Goal: Task Accomplishment & Management: Manage account settings

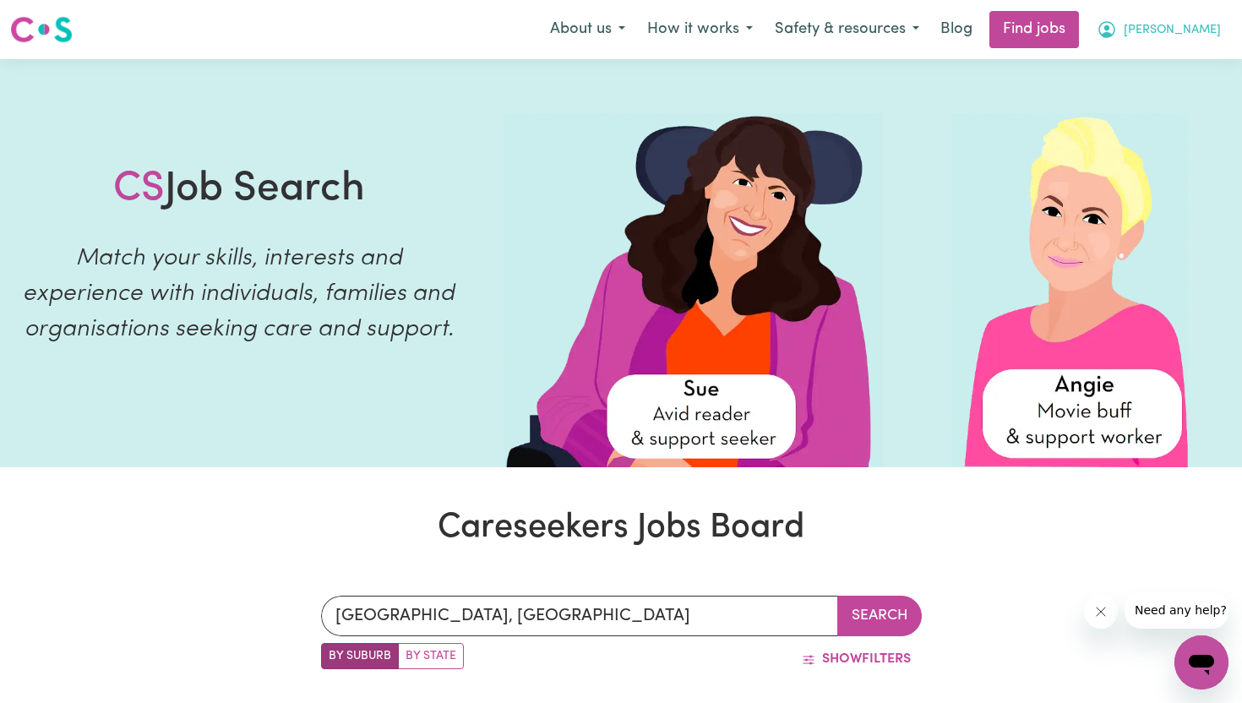
click at [1117, 24] on icon "My Account" at bounding box center [1106, 29] width 20 height 20
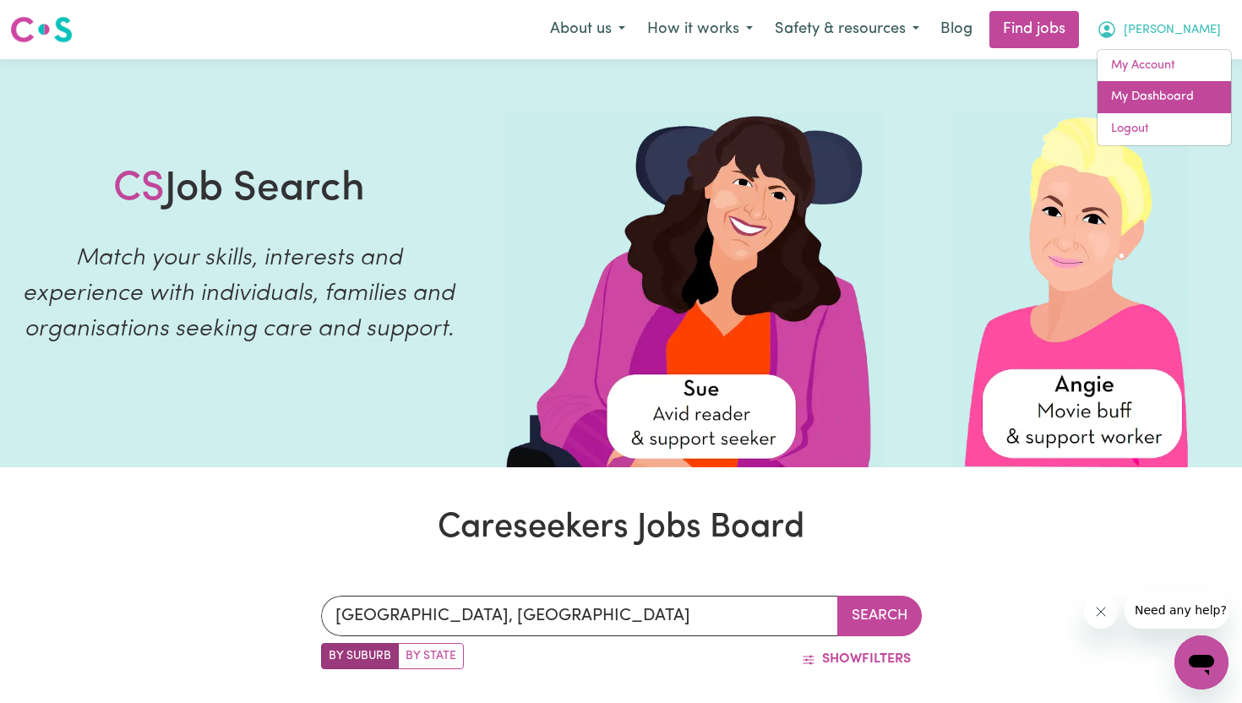
click at [1184, 86] on link "My Dashboard" at bounding box center [1163, 97] width 133 height 32
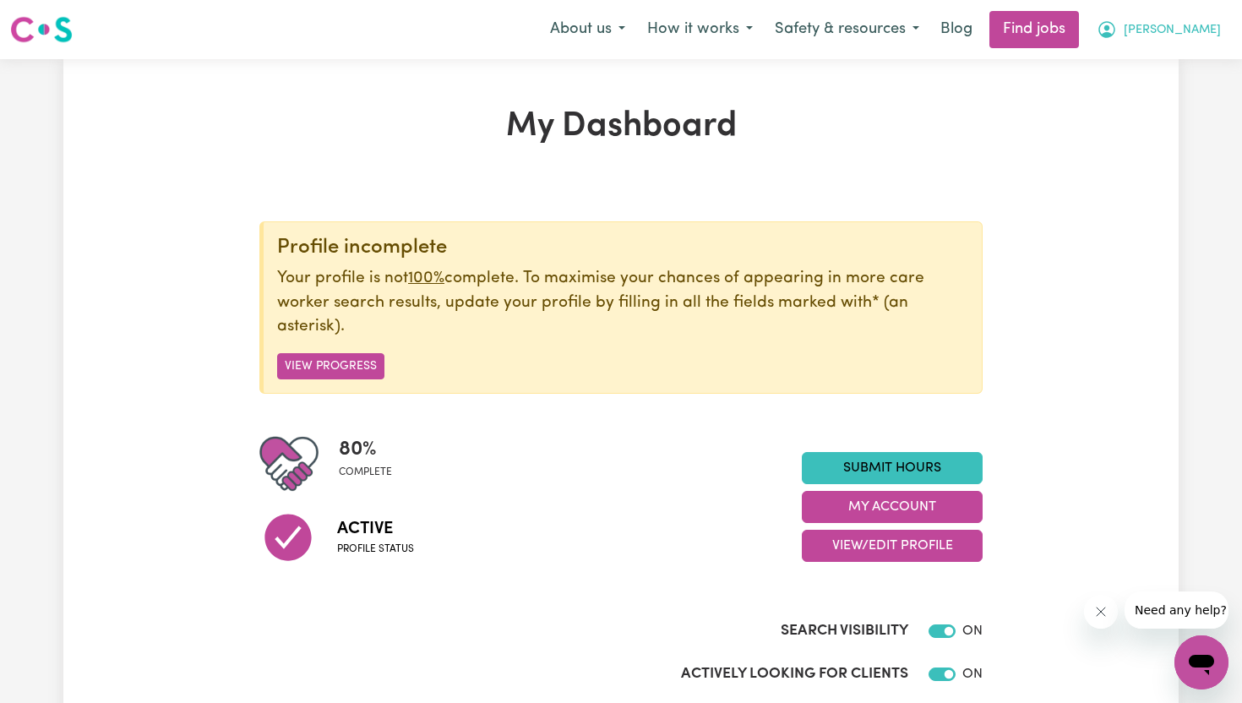
click at [1189, 27] on span "[PERSON_NAME]" at bounding box center [1171, 30] width 97 height 19
click at [1167, 59] on link "My Account" at bounding box center [1163, 66] width 133 height 32
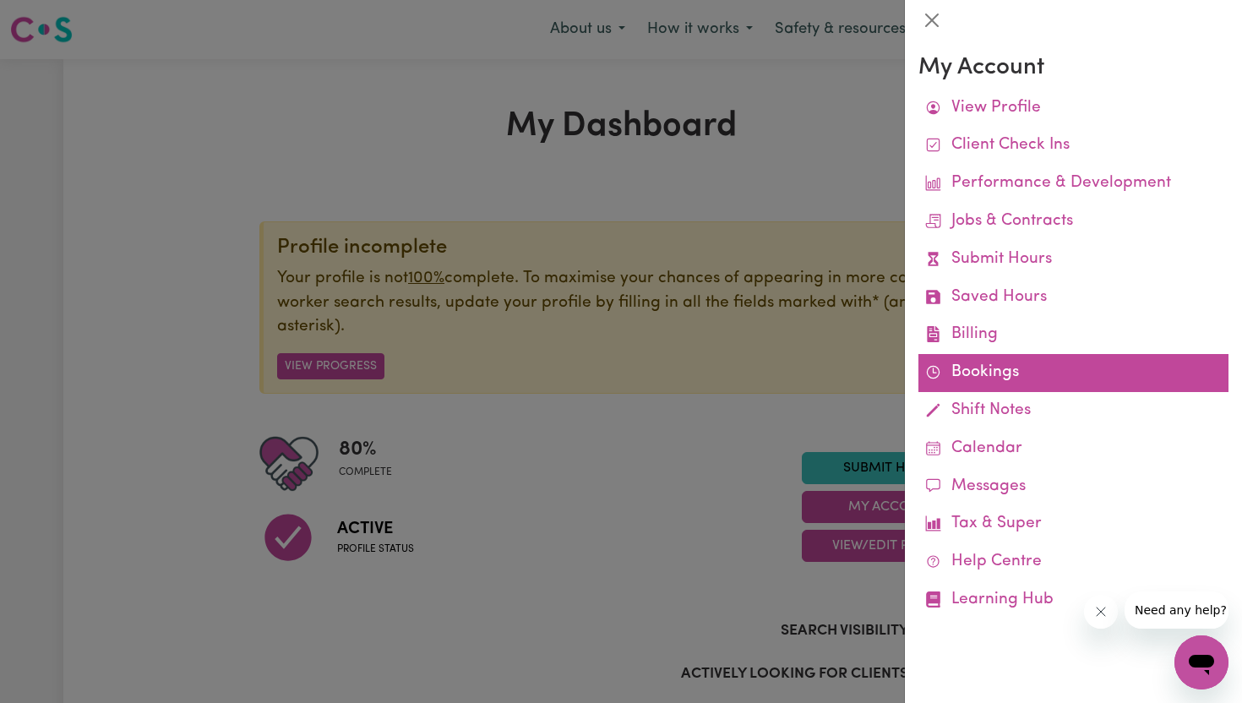
click at [997, 364] on link "Bookings" at bounding box center [1073, 373] width 310 height 38
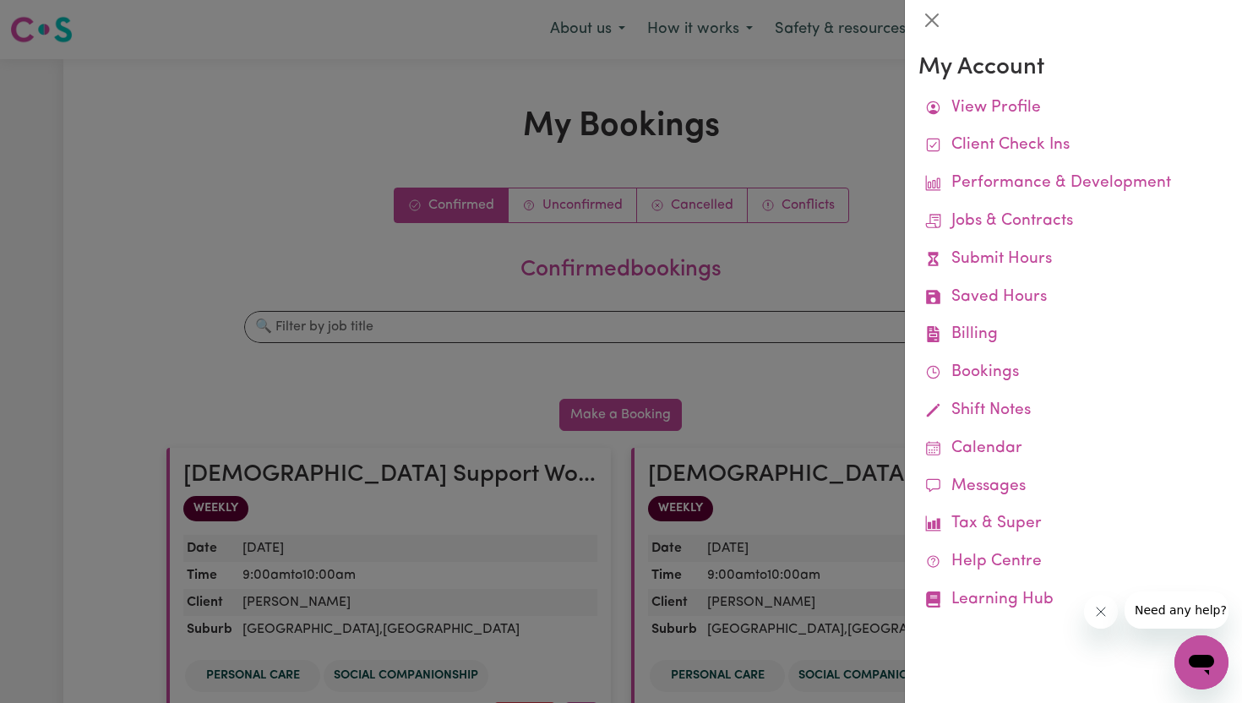
click at [177, 418] on div at bounding box center [621, 351] width 1242 height 703
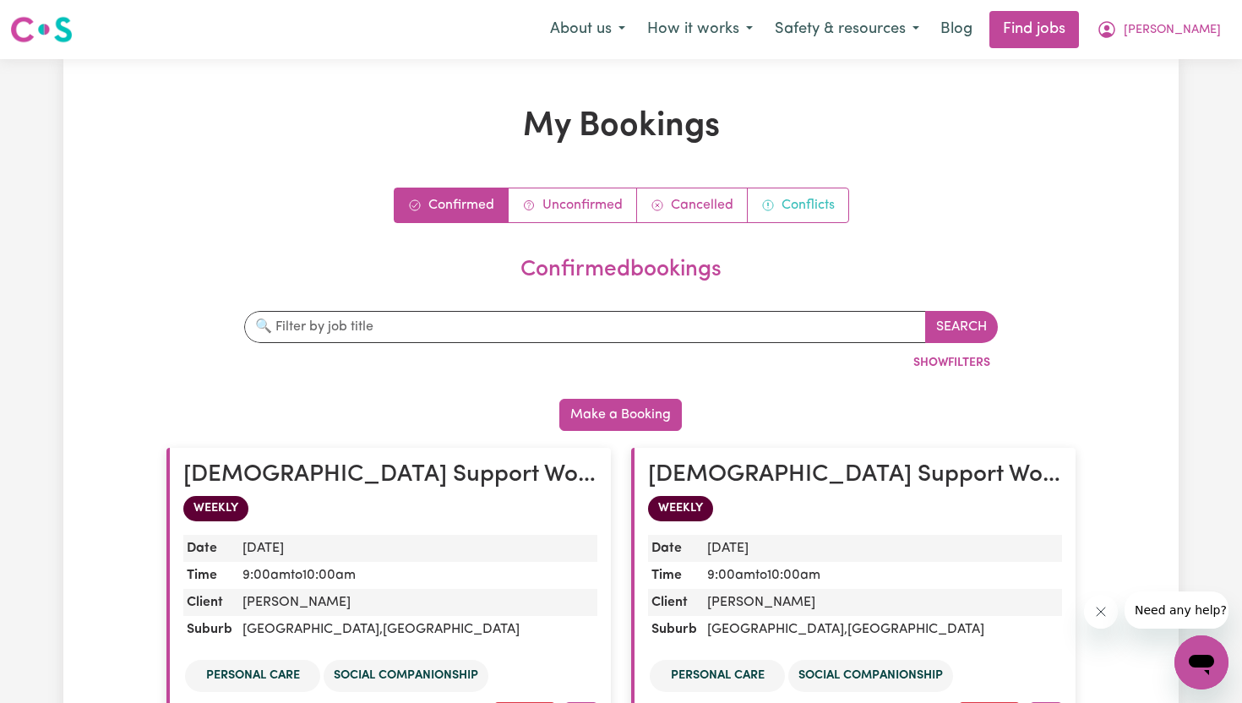
click at [807, 216] on link "Conflicts" at bounding box center [797, 205] width 101 height 34
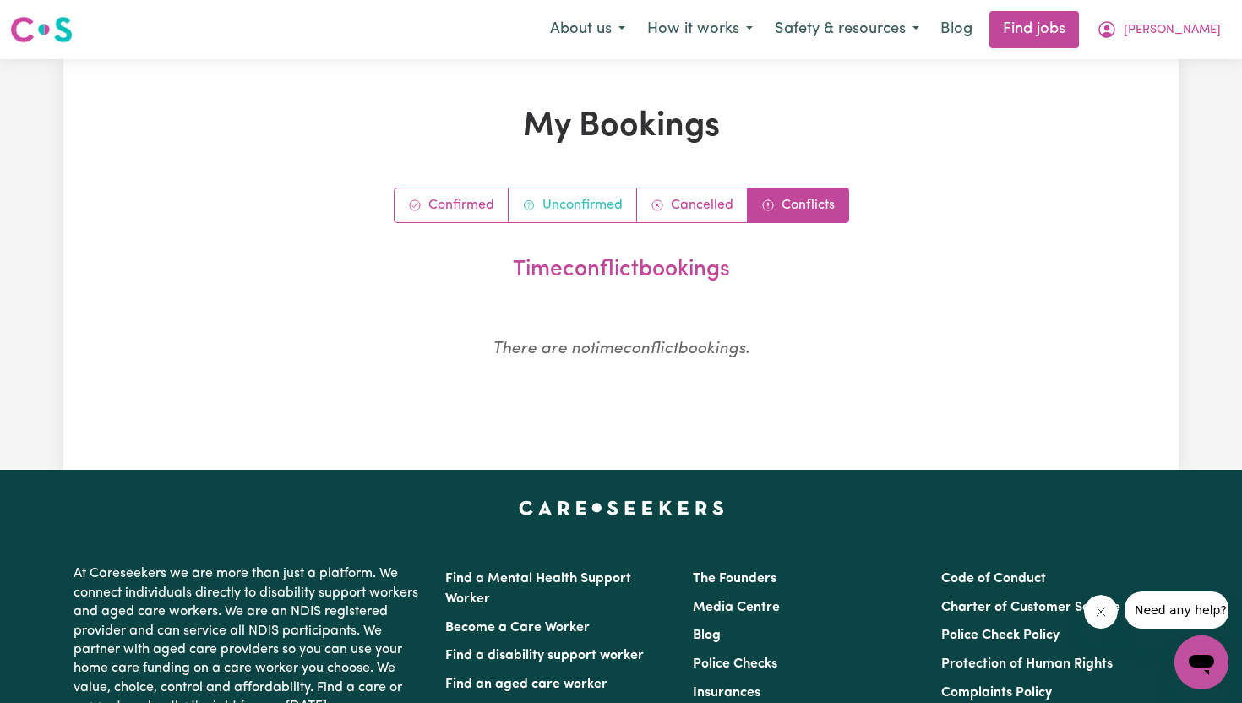
click at [592, 211] on link "Unconfirmed" at bounding box center [572, 205] width 128 height 34
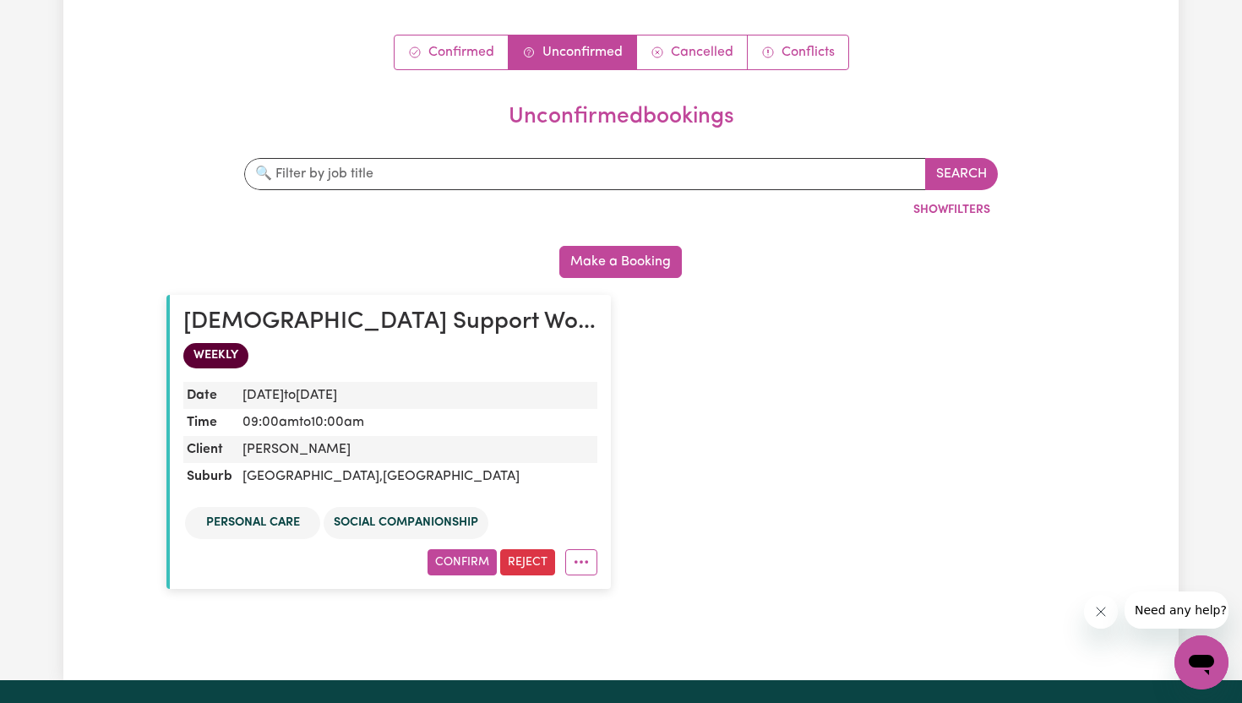
scroll to position [164, 0]
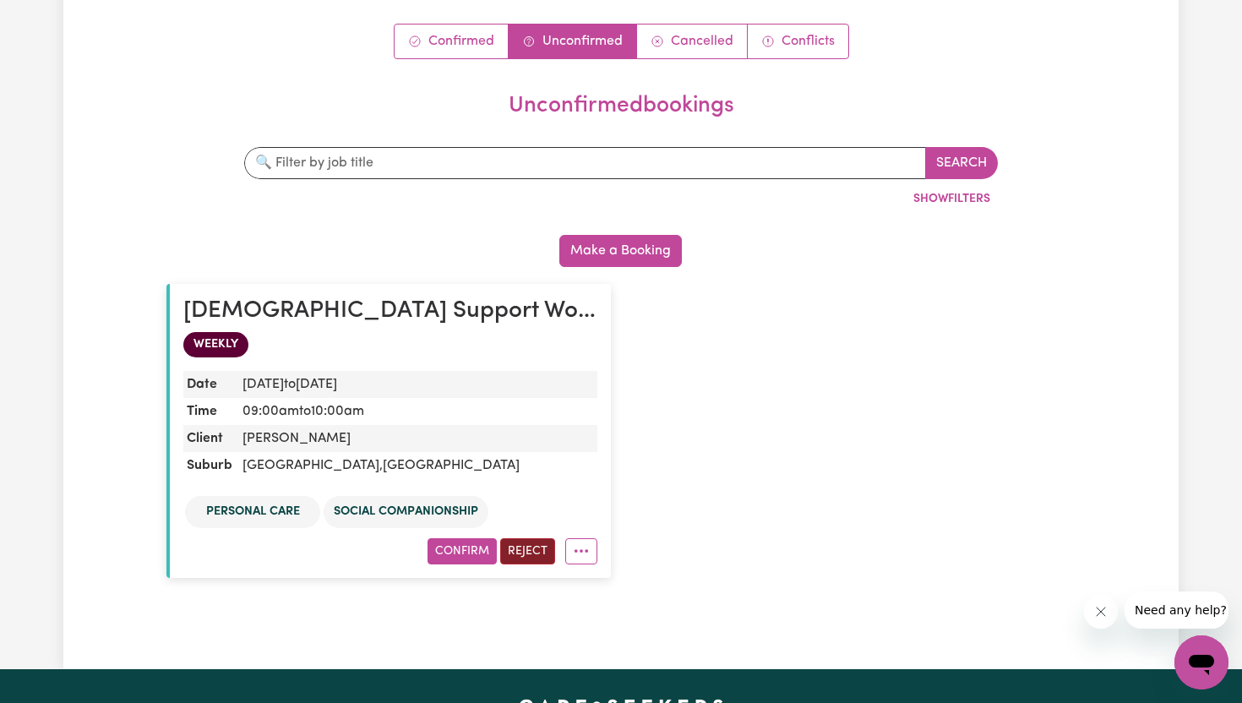
click at [541, 557] on button "Reject" at bounding box center [527, 551] width 55 height 26
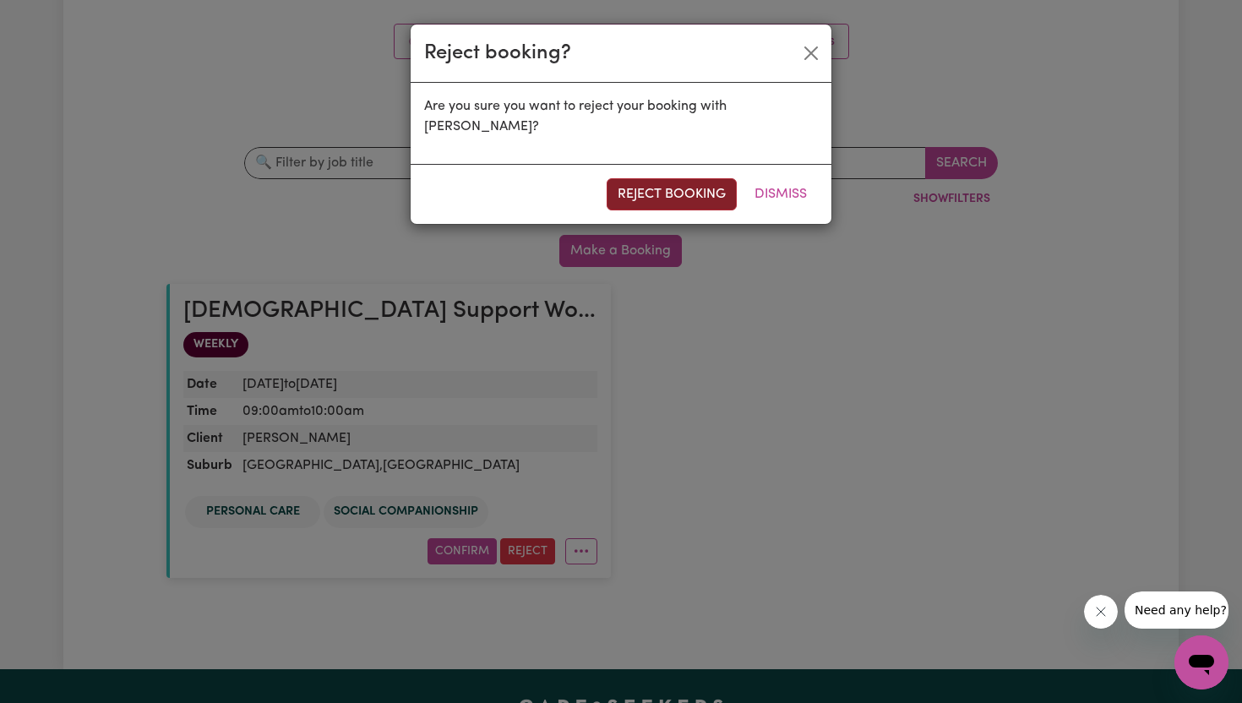
click at [655, 201] on button "reject booking" at bounding box center [671, 194] width 130 height 32
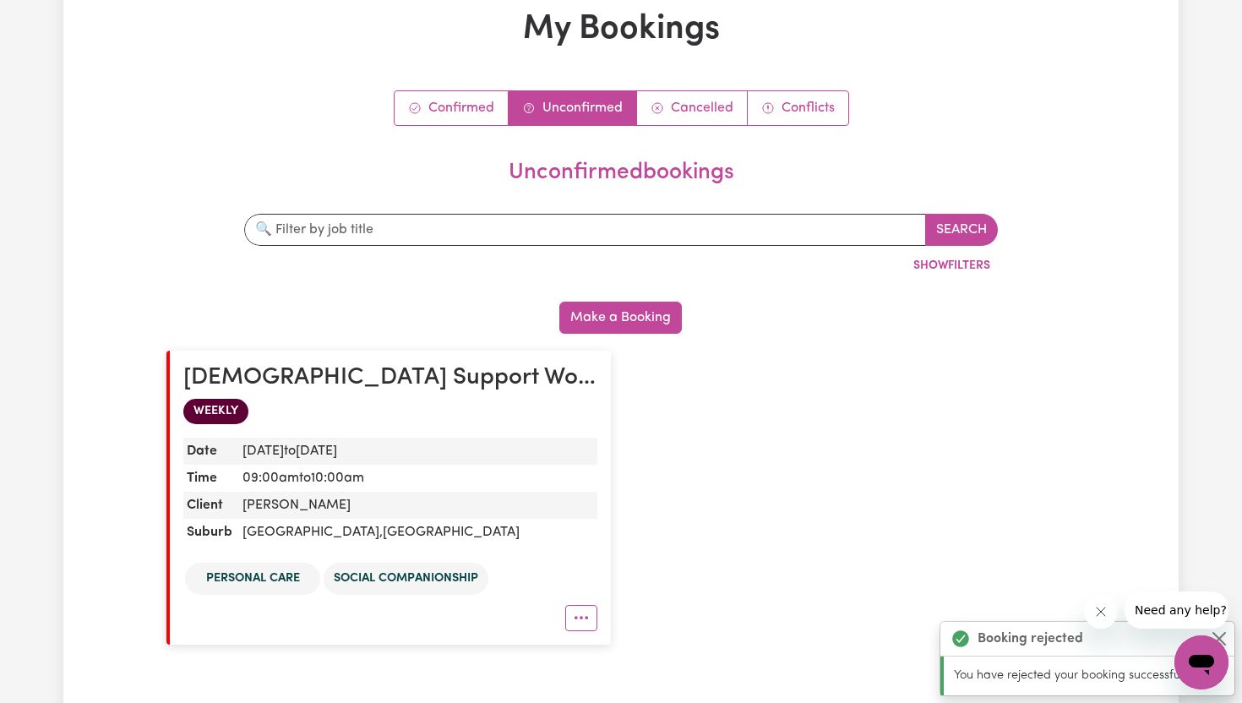
scroll to position [0, 0]
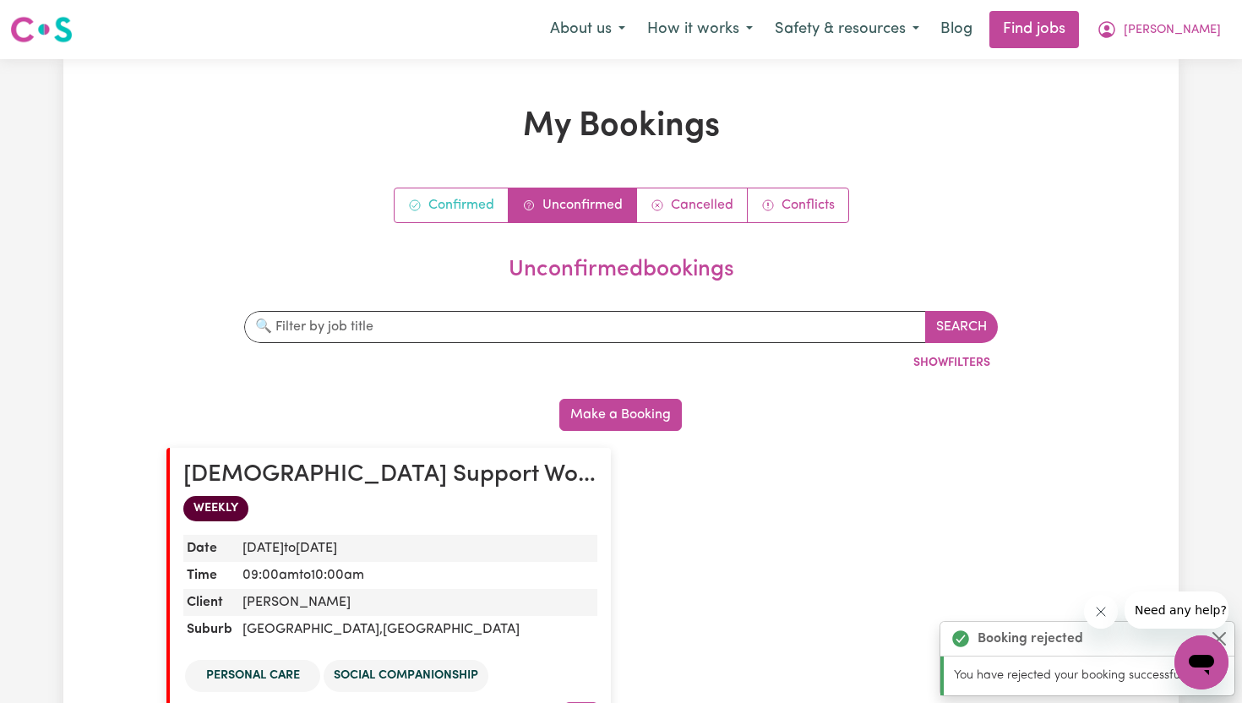
click at [490, 215] on link "Confirmed" at bounding box center [451, 205] width 114 height 34
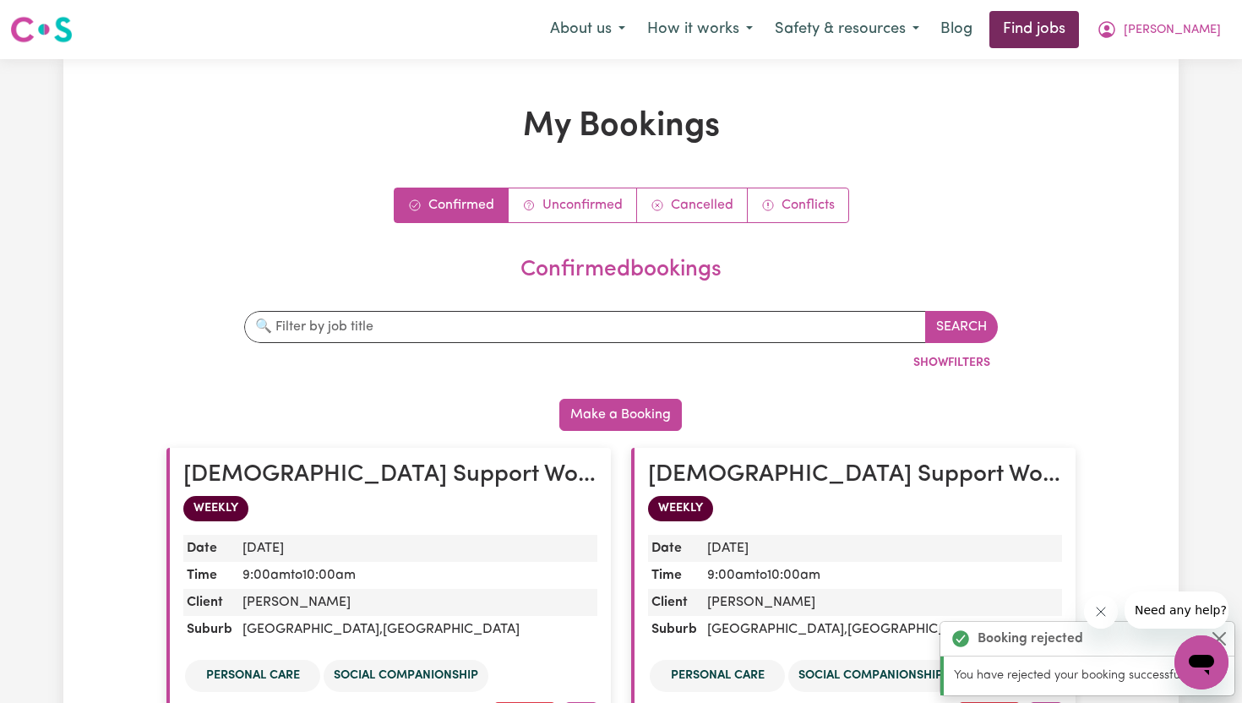
click at [1059, 43] on link "Find jobs" at bounding box center [1034, 29] width 90 height 37
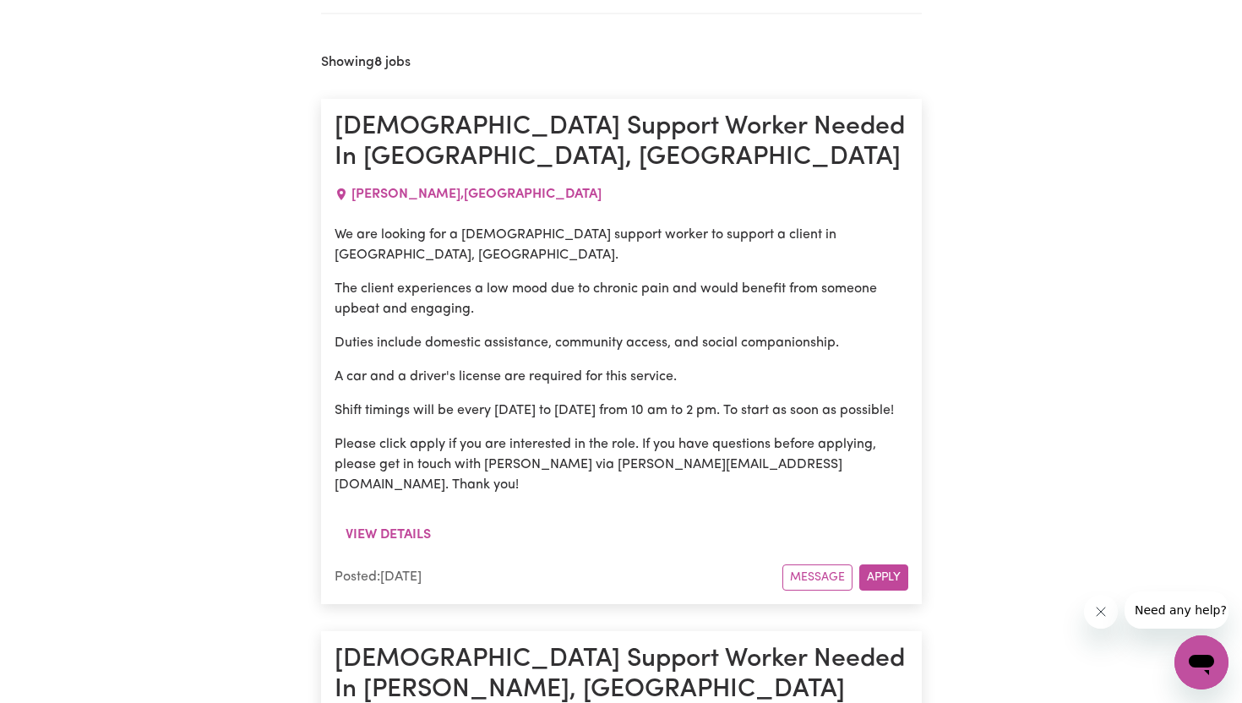
scroll to position [704, 0]
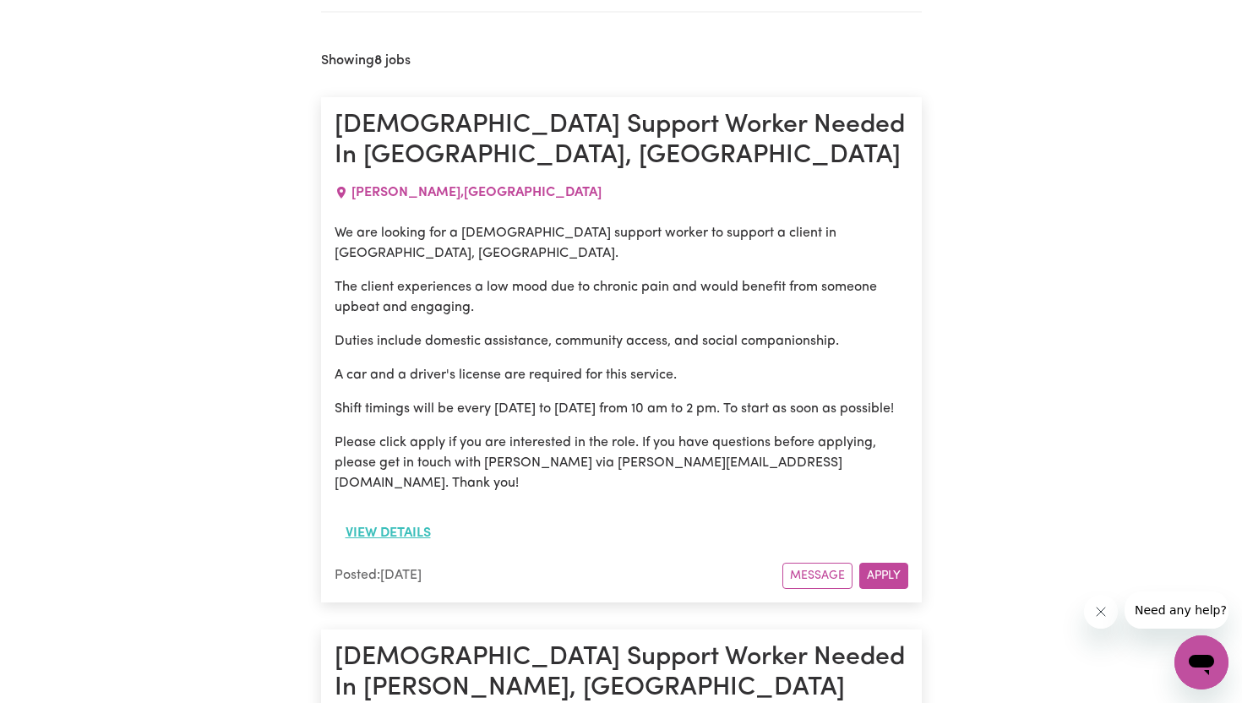
click at [427, 517] on button "View details" at bounding box center [387, 533] width 107 height 32
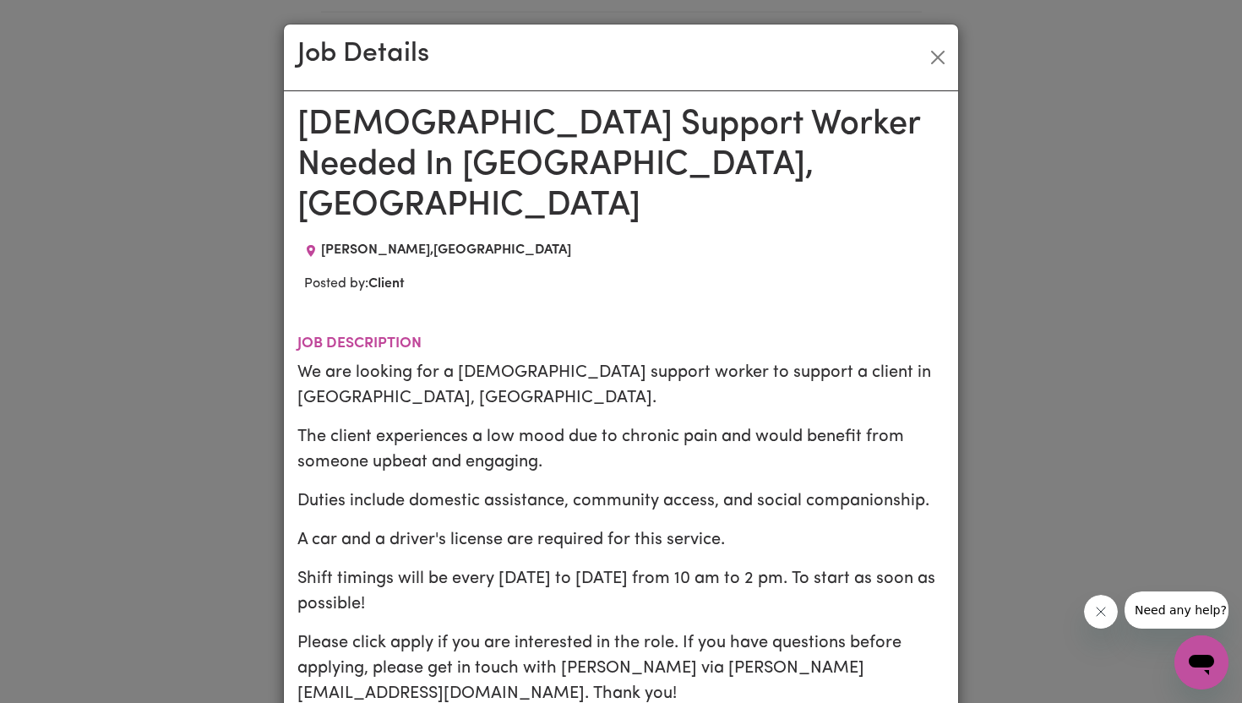
click at [254, 440] on div "Job Details Male Support Worker Needed In Willmot, NSW WILLMOT , New South Wale…" at bounding box center [621, 351] width 1242 height 703
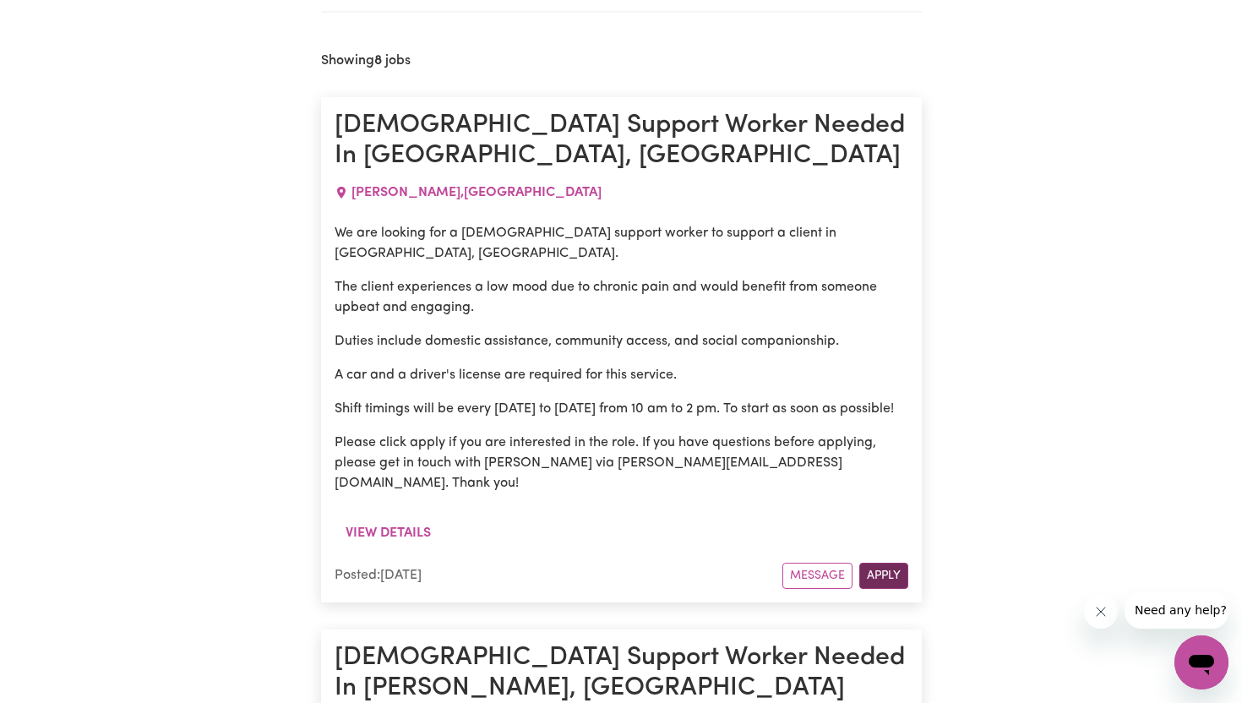
click at [865, 563] on button "Apply" at bounding box center [883, 576] width 49 height 26
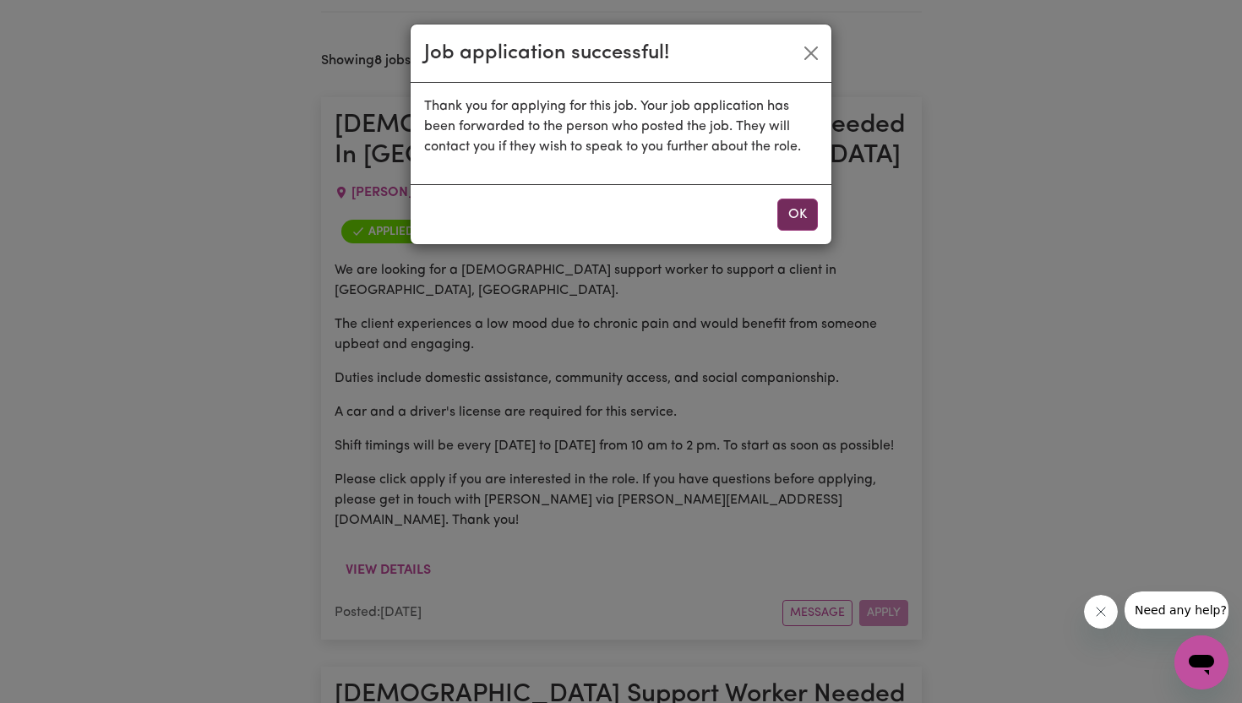
click at [788, 206] on button "OK" at bounding box center [797, 214] width 41 height 32
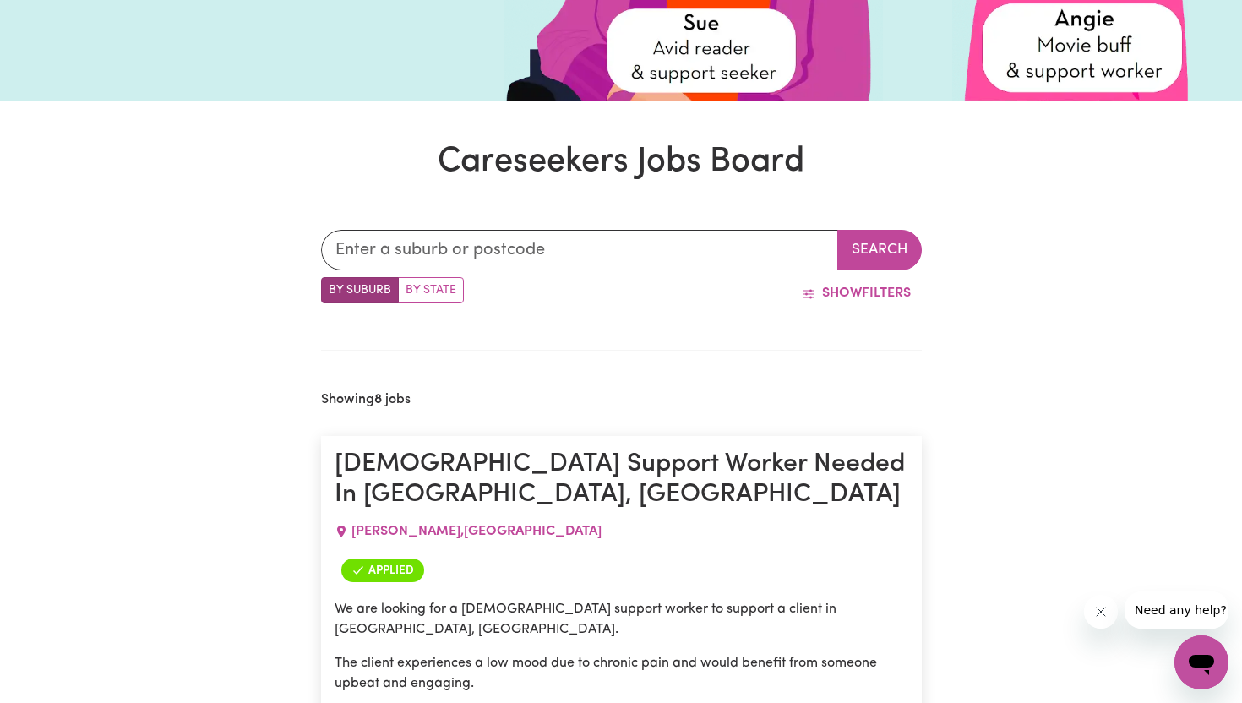
scroll to position [0, 0]
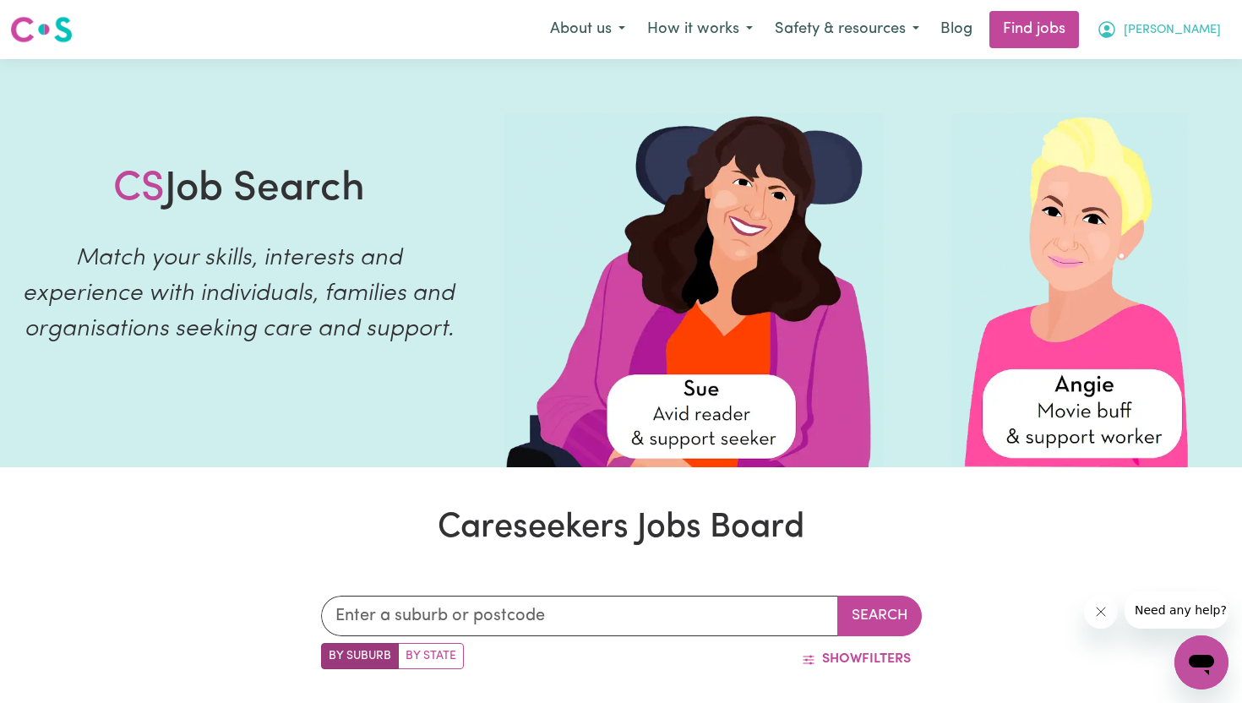
click at [1194, 26] on span "[PERSON_NAME]" at bounding box center [1171, 30] width 97 height 19
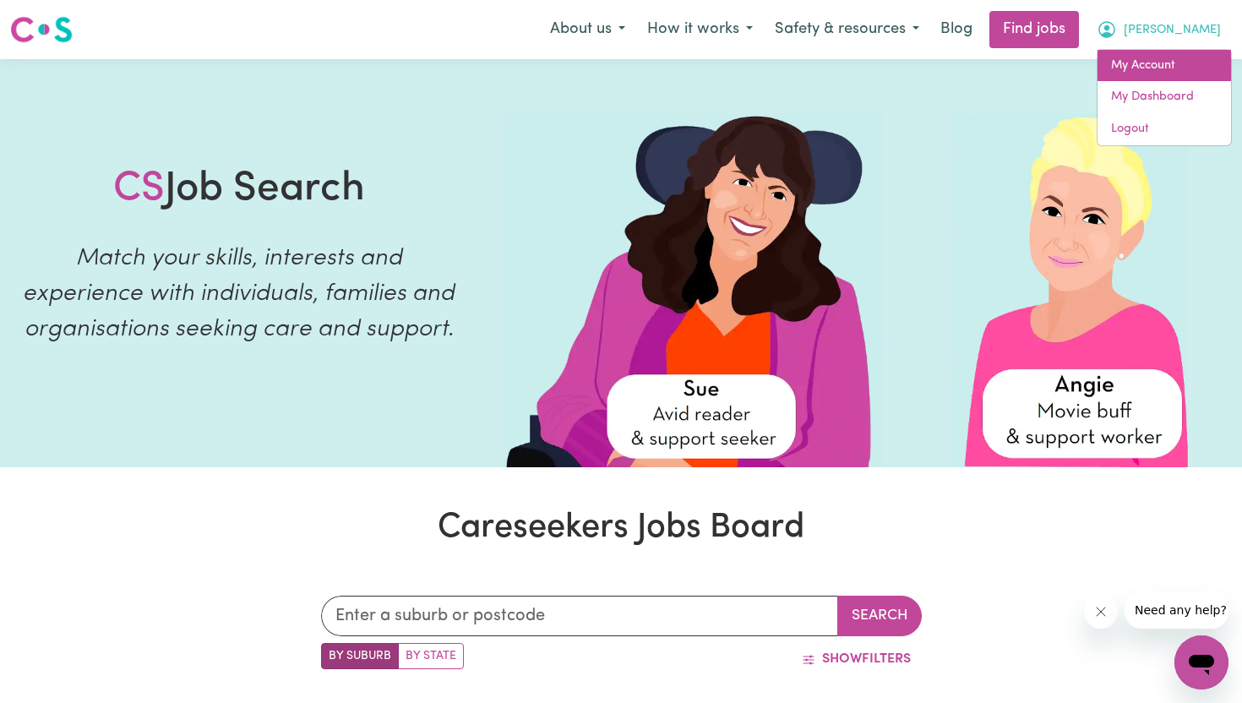
click at [1123, 61] on link "My Account" at bounding box center [1163, 66] width 133 height 32
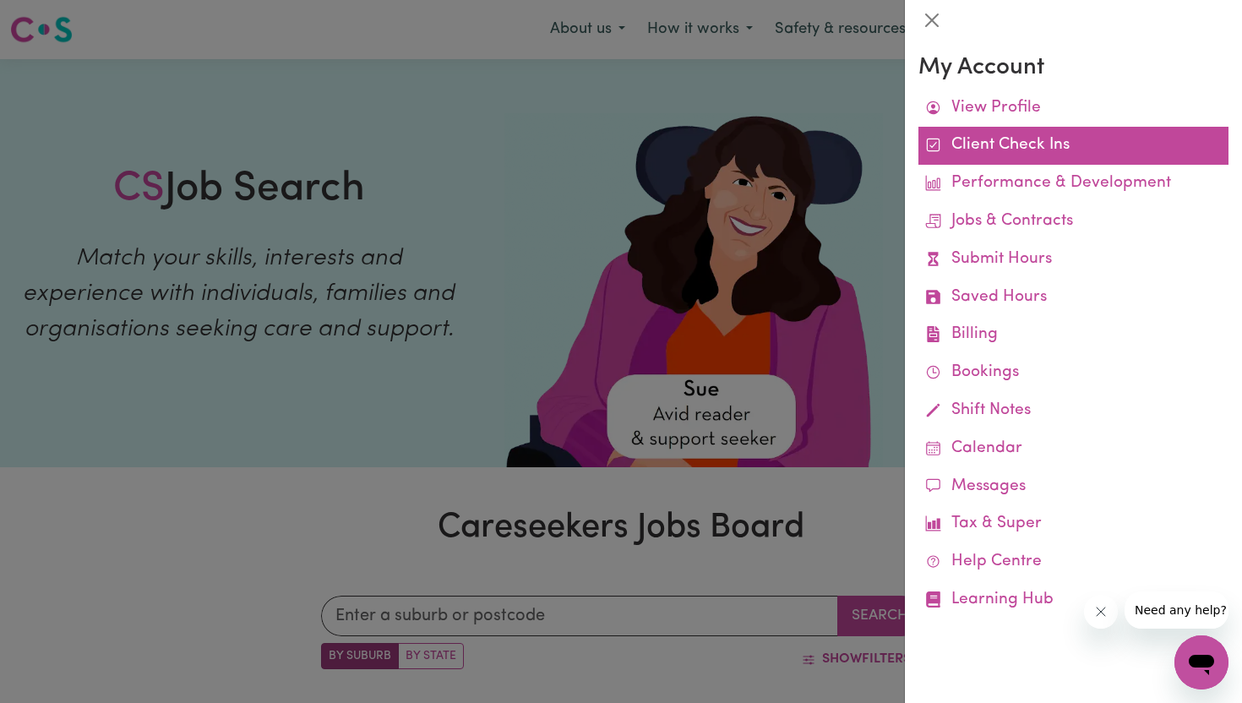
click at [999, 149] on link "Client Check Ins" at bounding box center [1073, 146] width 310 height 38
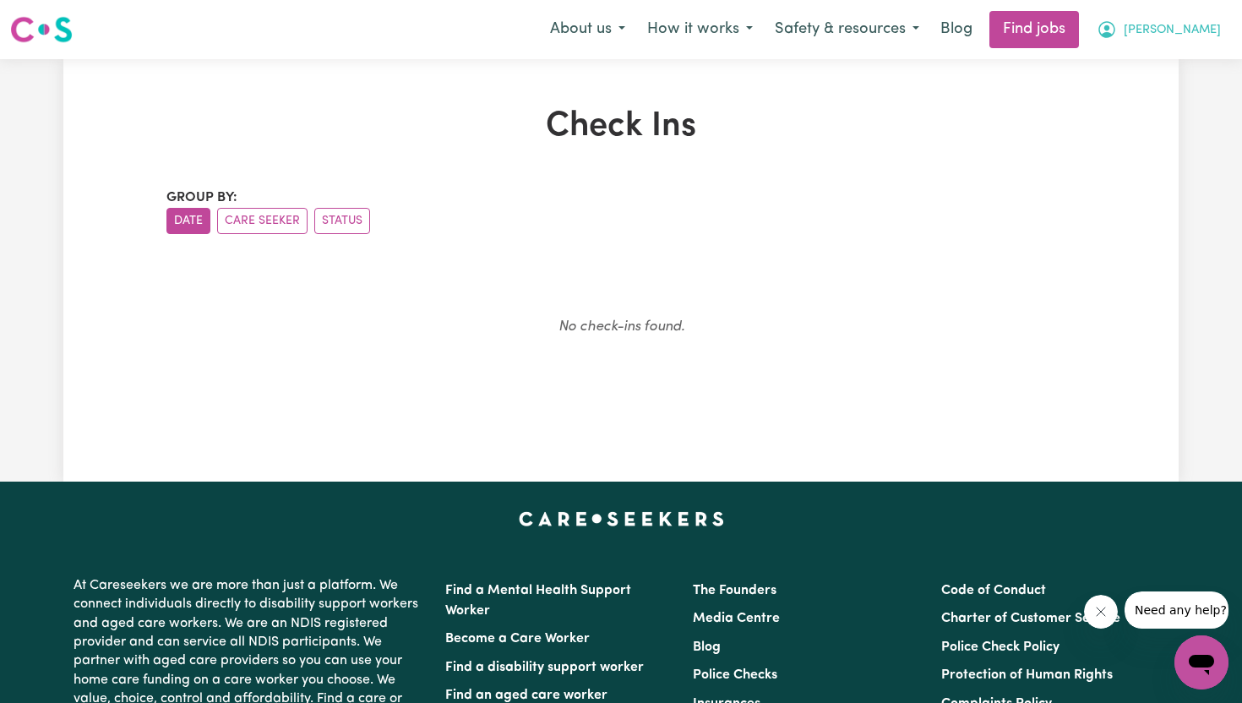
click at [1178, 30] on span "[PERSON_NAME]" at bounding box center [1171, 30] width 97 height 19
click at [1166, 59] on link "My Account" at bounding box center [1163, 66] width 133 height 32
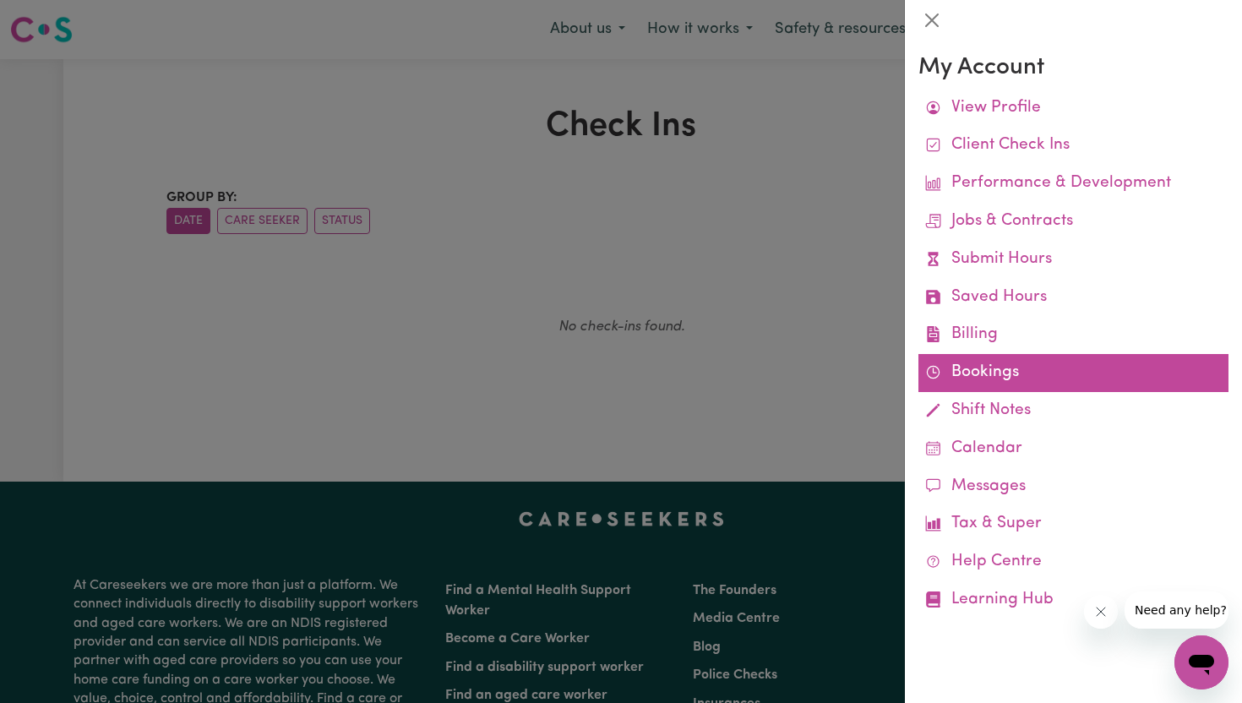
click at [986, 375] on link "Bookings" at bounding box center [1073, 373] width 310 height 38
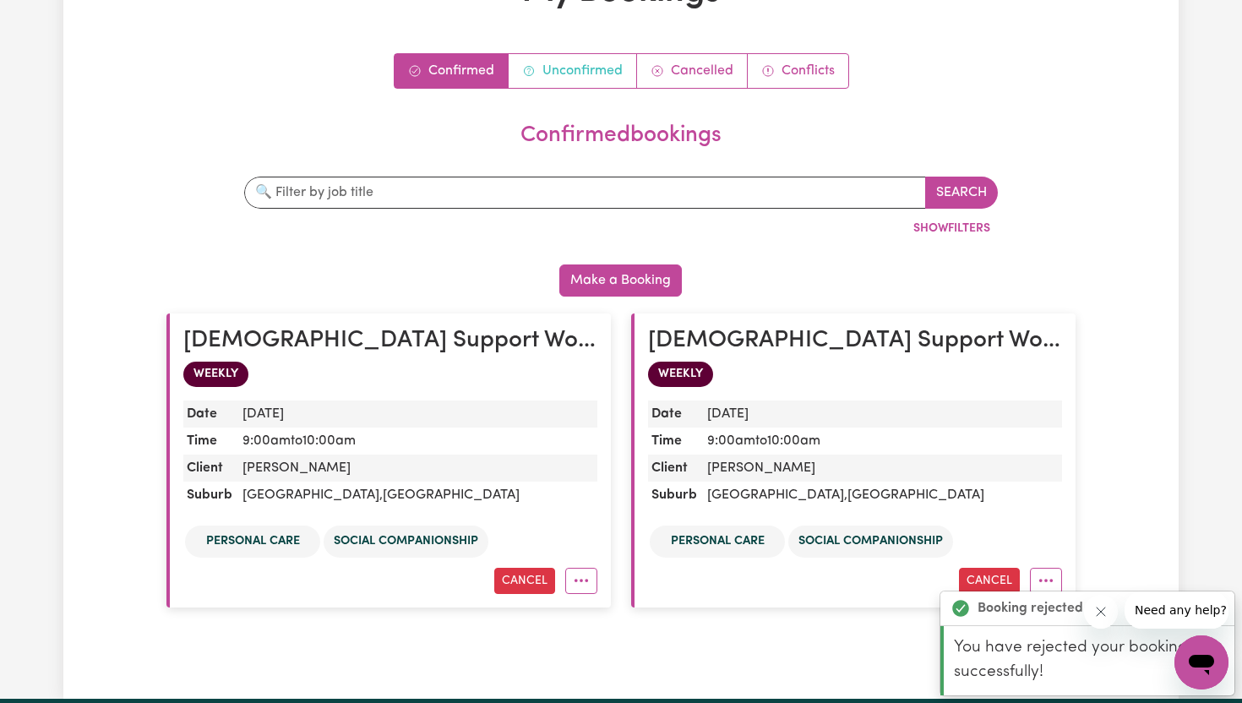
scroll to position [139, 0]
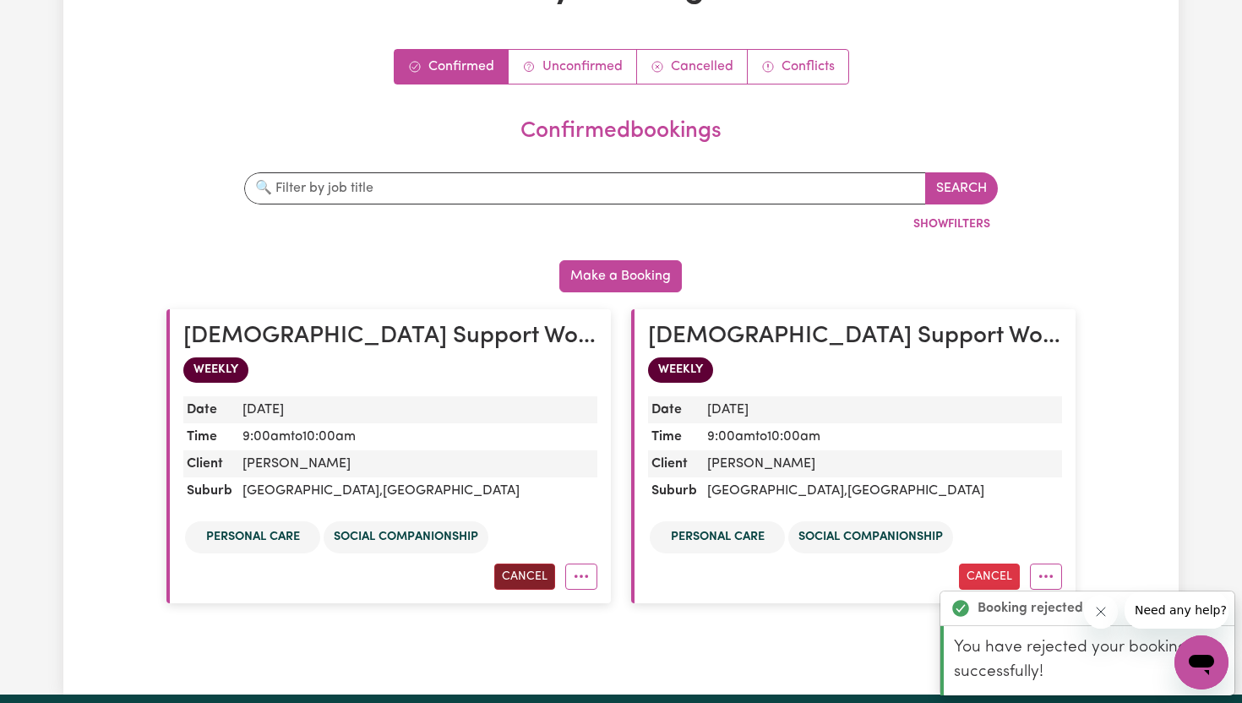
click at [524, 571] on button "Cancel" at bounding box center [524, 576] width 61 height 26
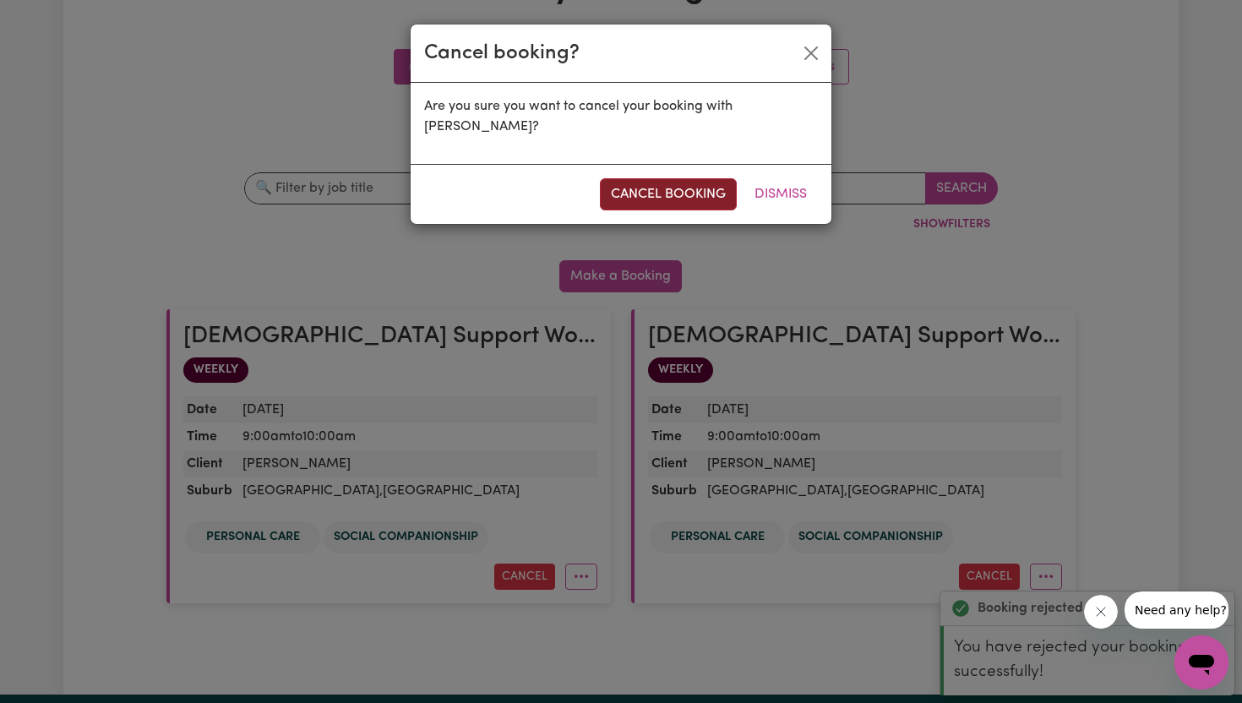
click at [680, 193] on button "cancel booking" at bounding box center [668, 194] width 137 height 32
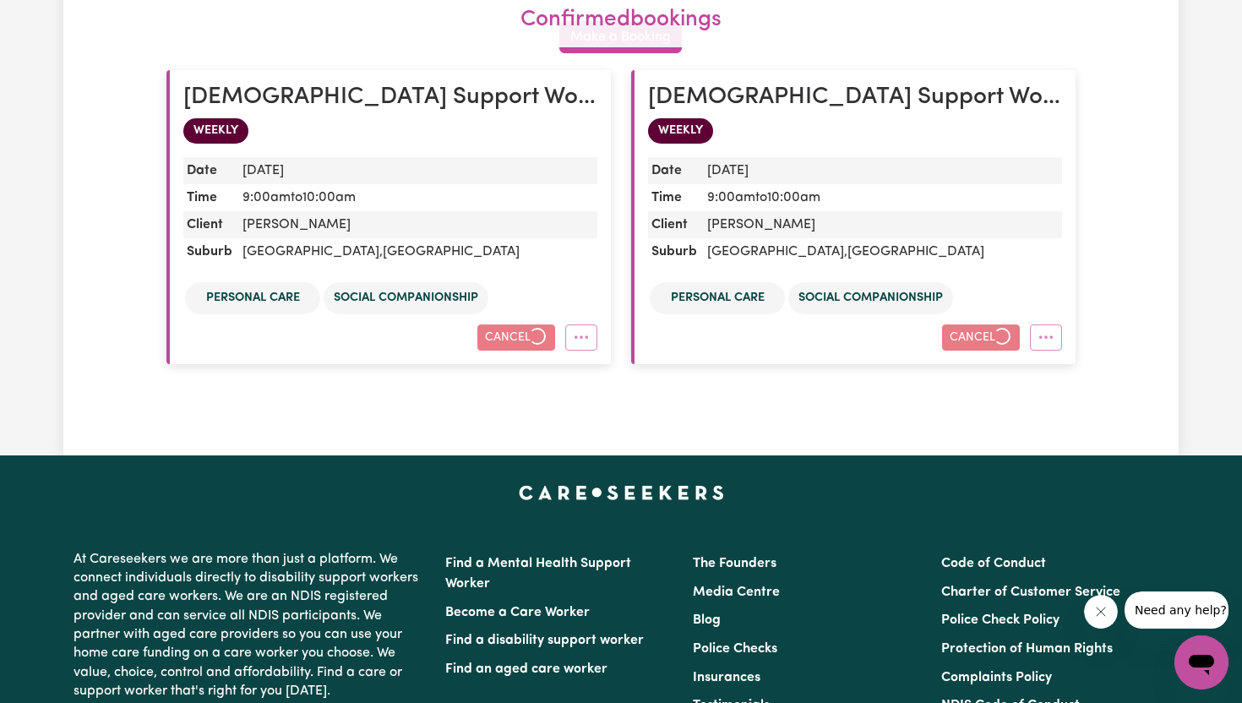
scroll to position [379, 0]
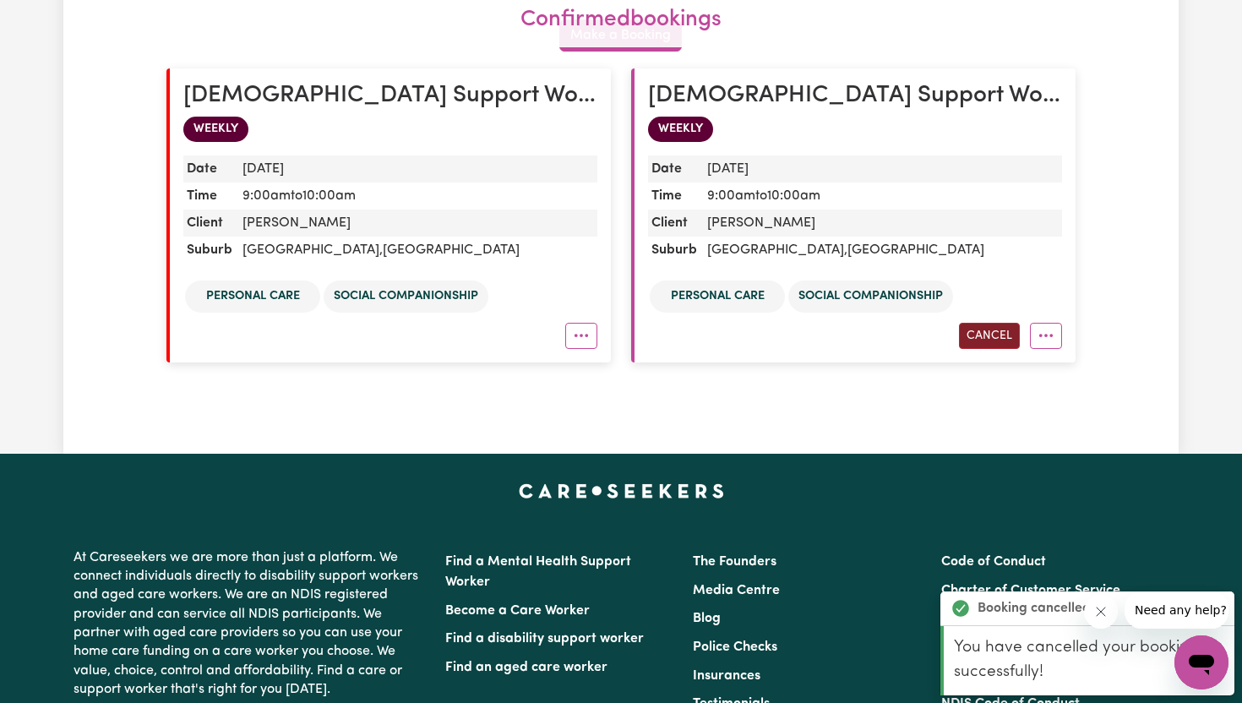
click at [993, 332] on button "Cancel" at bounding box center [989, 336] width 61 height 26
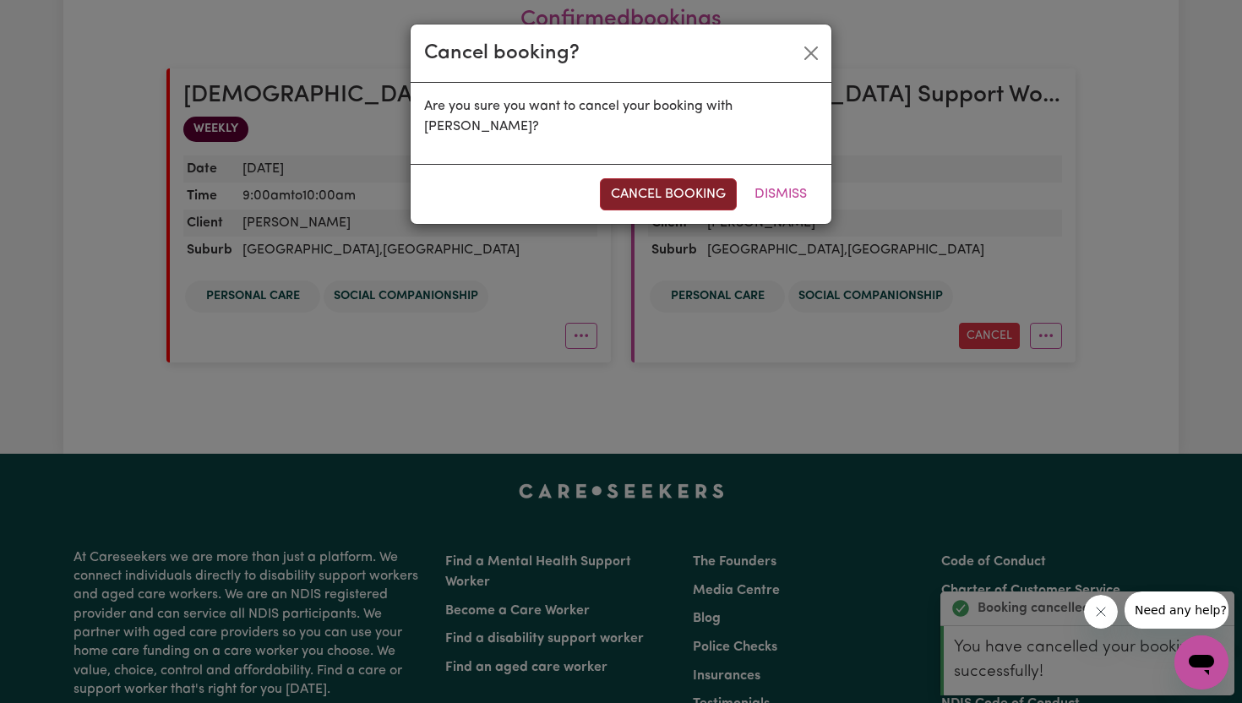
click at [659, 201] on button "cancel booking" at bounding box center [668, 194] width 137 height 32
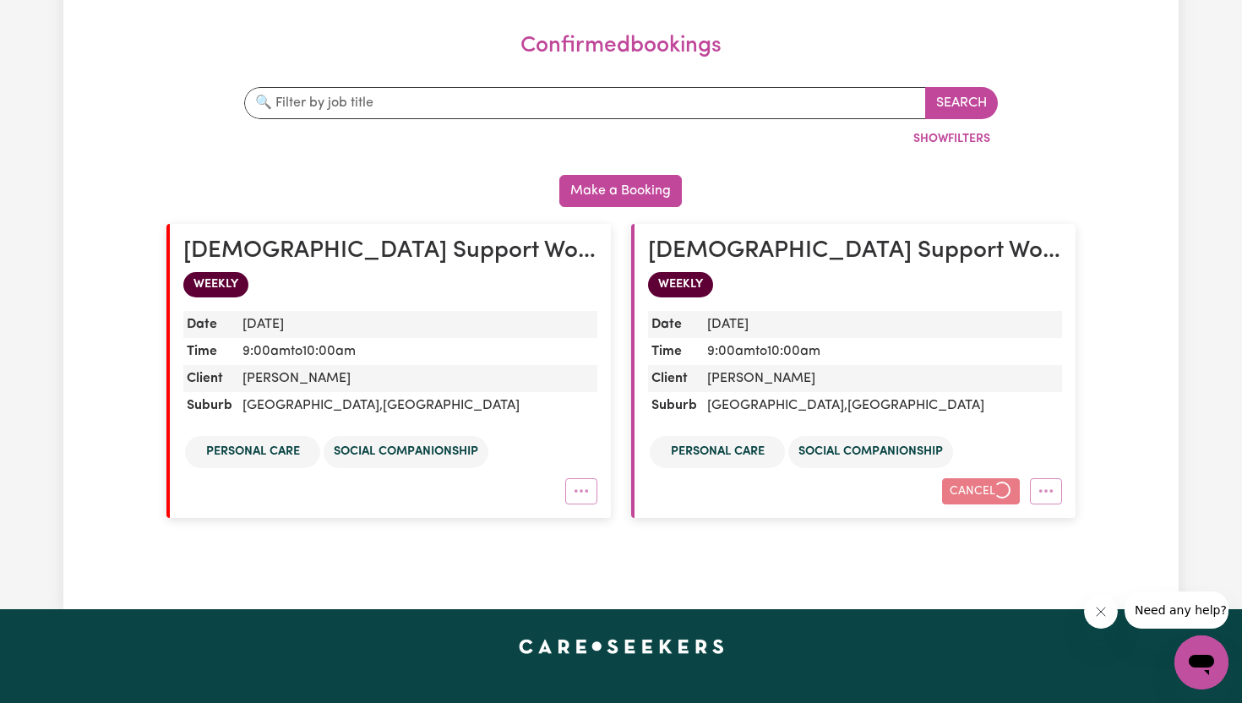
scroll to position [220, 0]
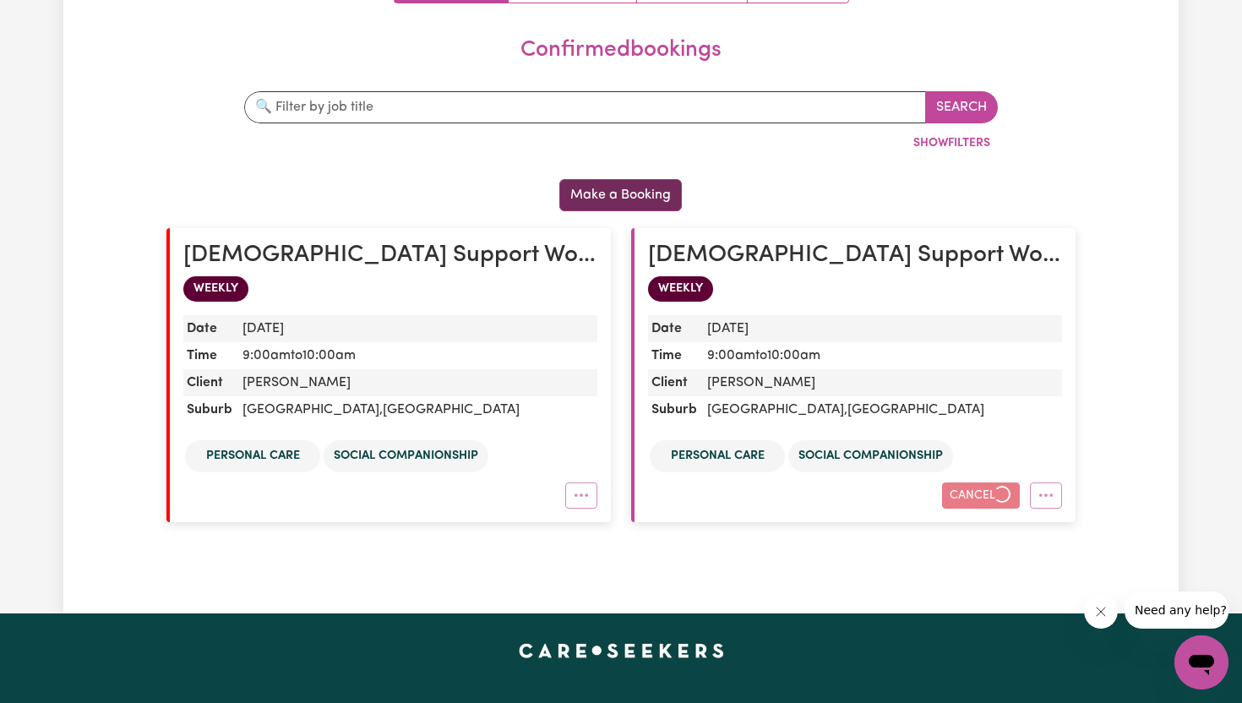
click at [630, 194] on button "Make a Booking" at bounding box center [620, 195] width 122 height 32
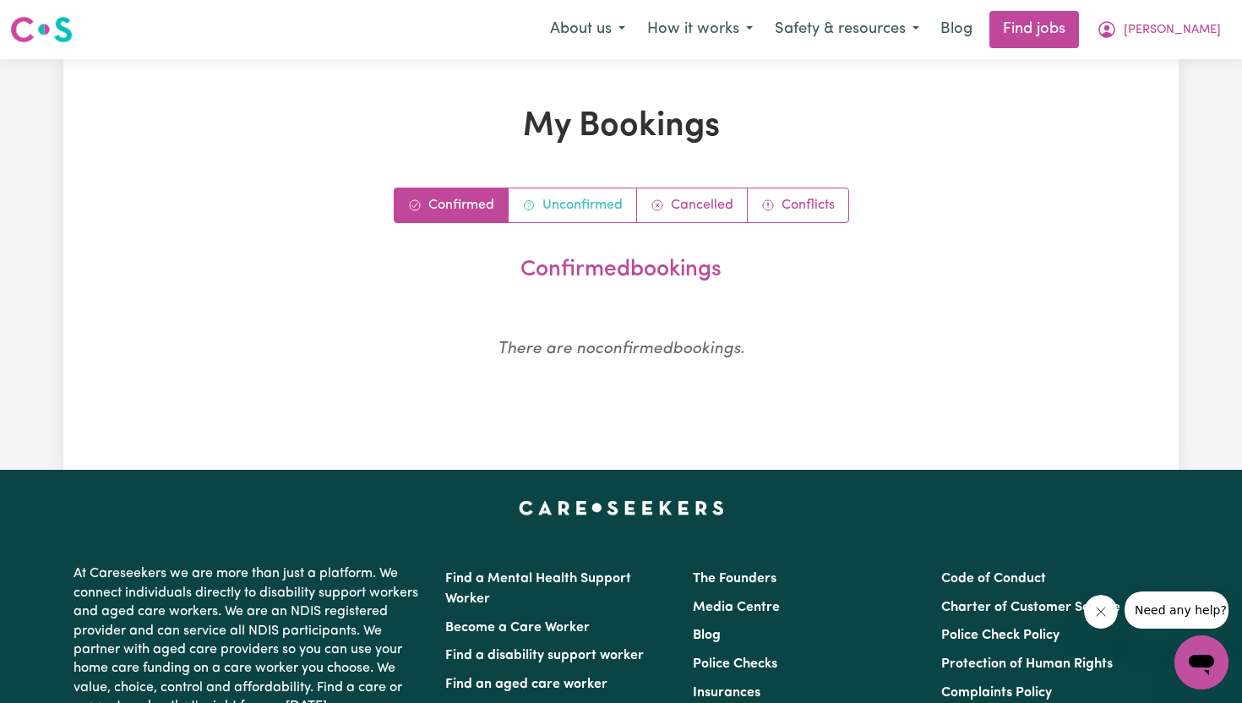
click at [582, 209] on link "Unconfirmed" at bounding box center [572, 205] width 128 height 34
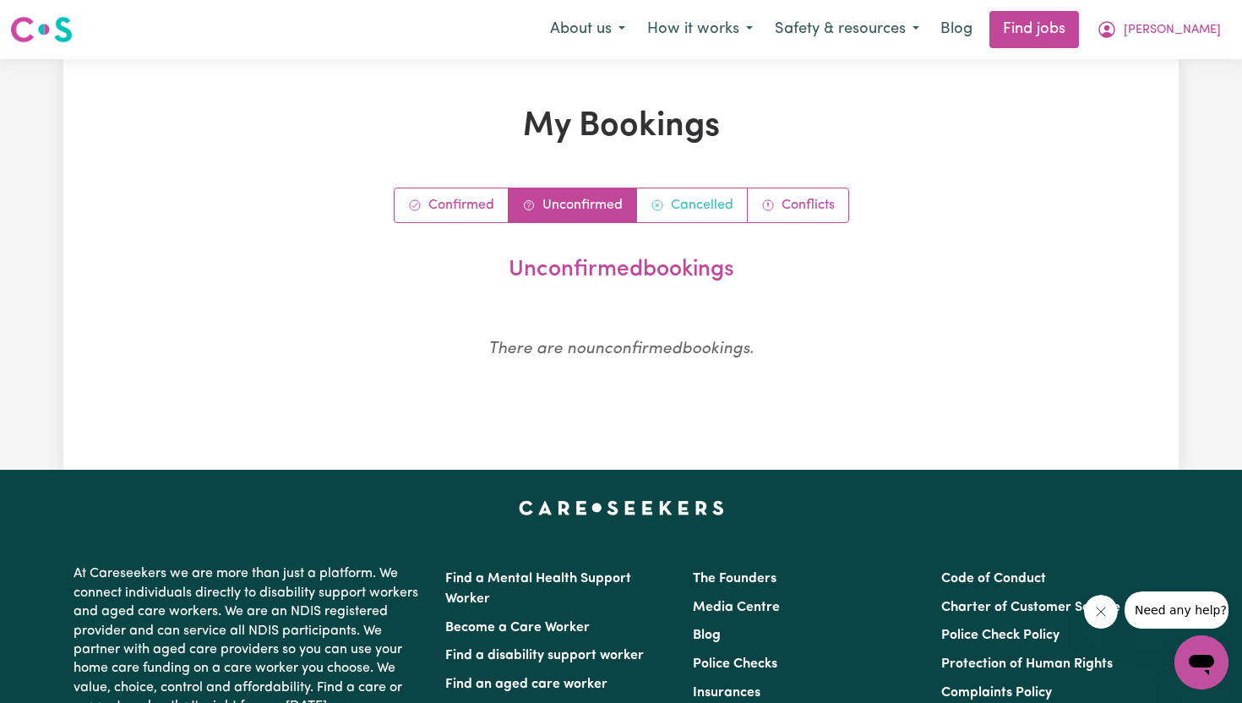
click at [720, 199] on link "Cancelled" at bounding box center [692, 205] width 111 height 34
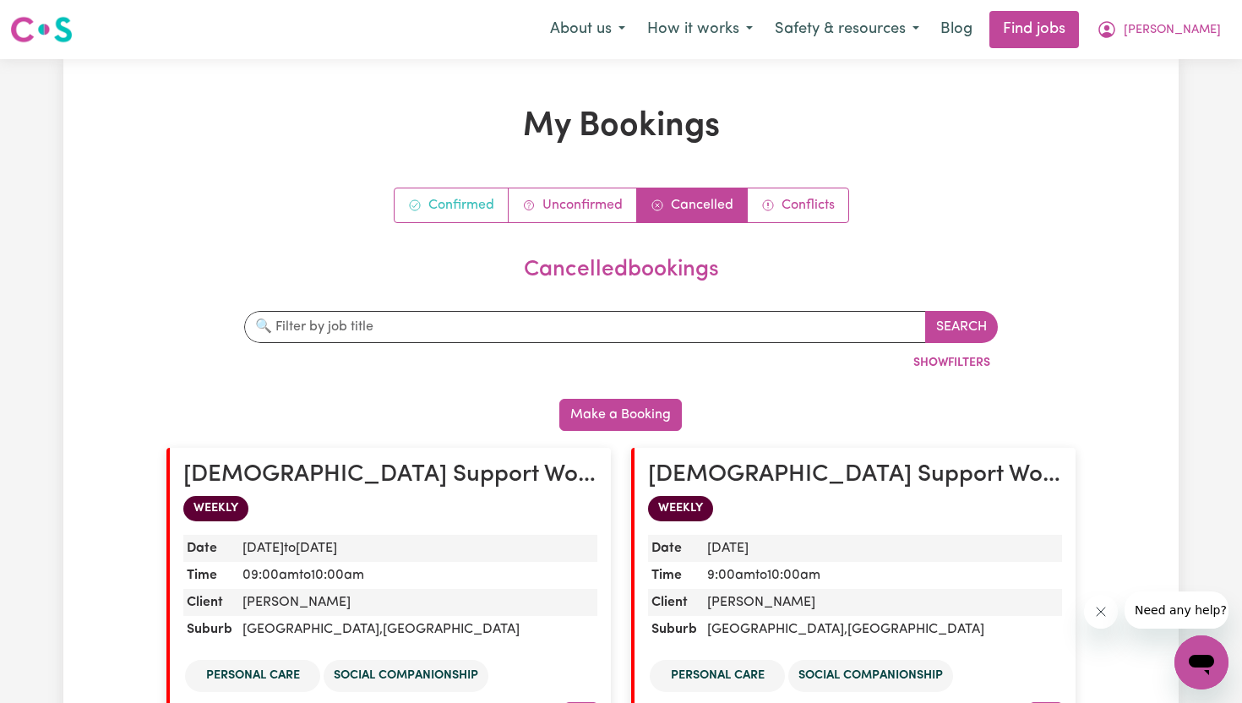
click at [468, 203] on link "Confirmed" at bounding box center [451, 205] width 114 height 34
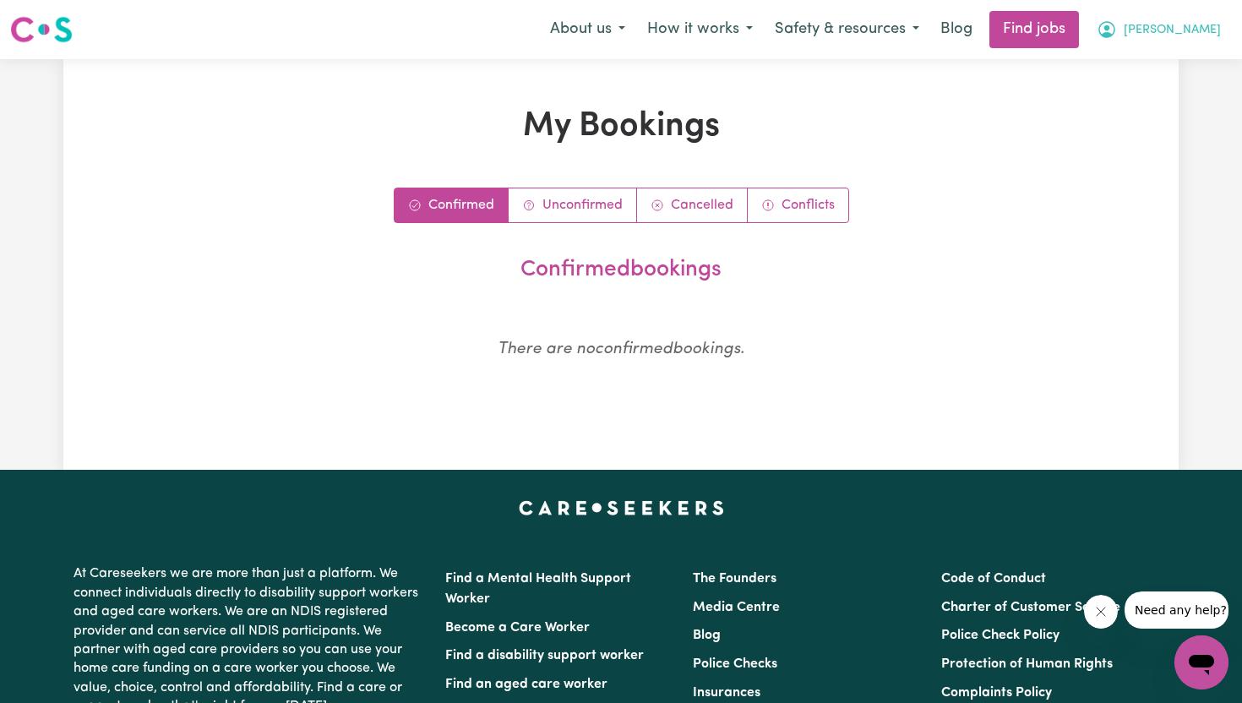
click at [1187, 46] on button "[PERSON_NAME]" at bounding box center [1158, 29] width 146 height 35
click at [1178, 67] on link "My Account" at bounding box center [1163, 66] width 133 height 32
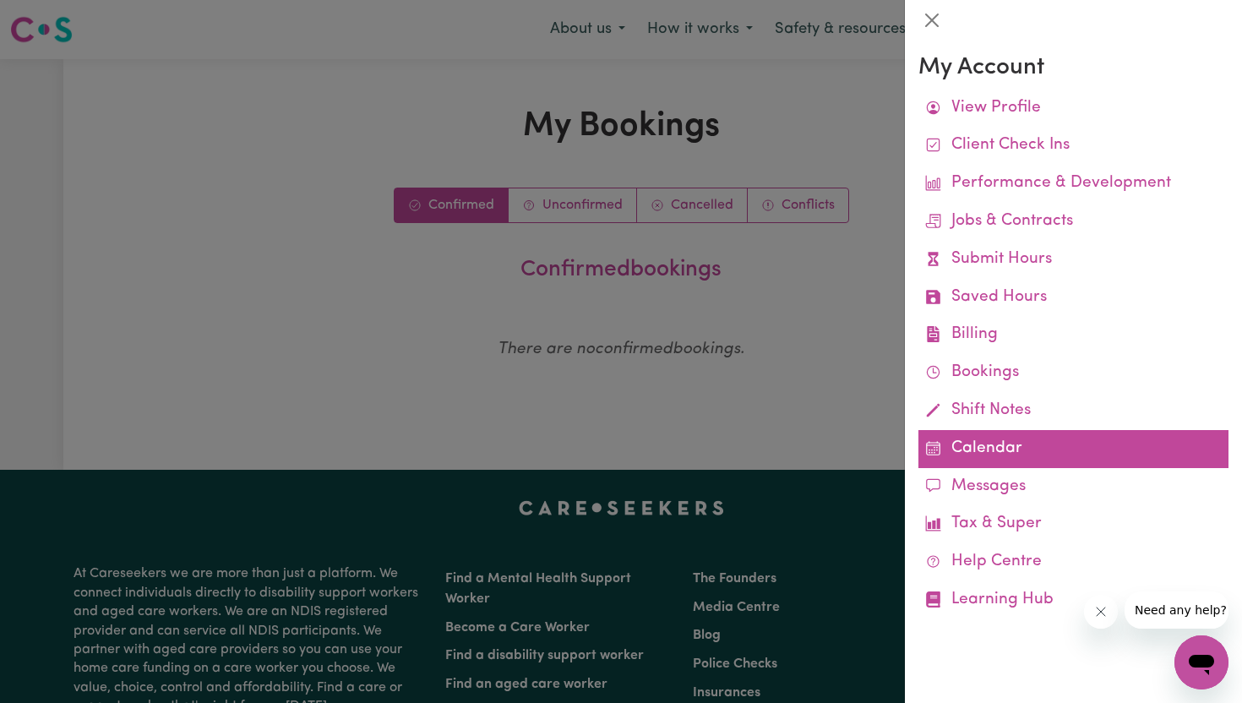
click at [994, 455] on link "Calendar" at bounding box center [1073, 449] width 310 height 38
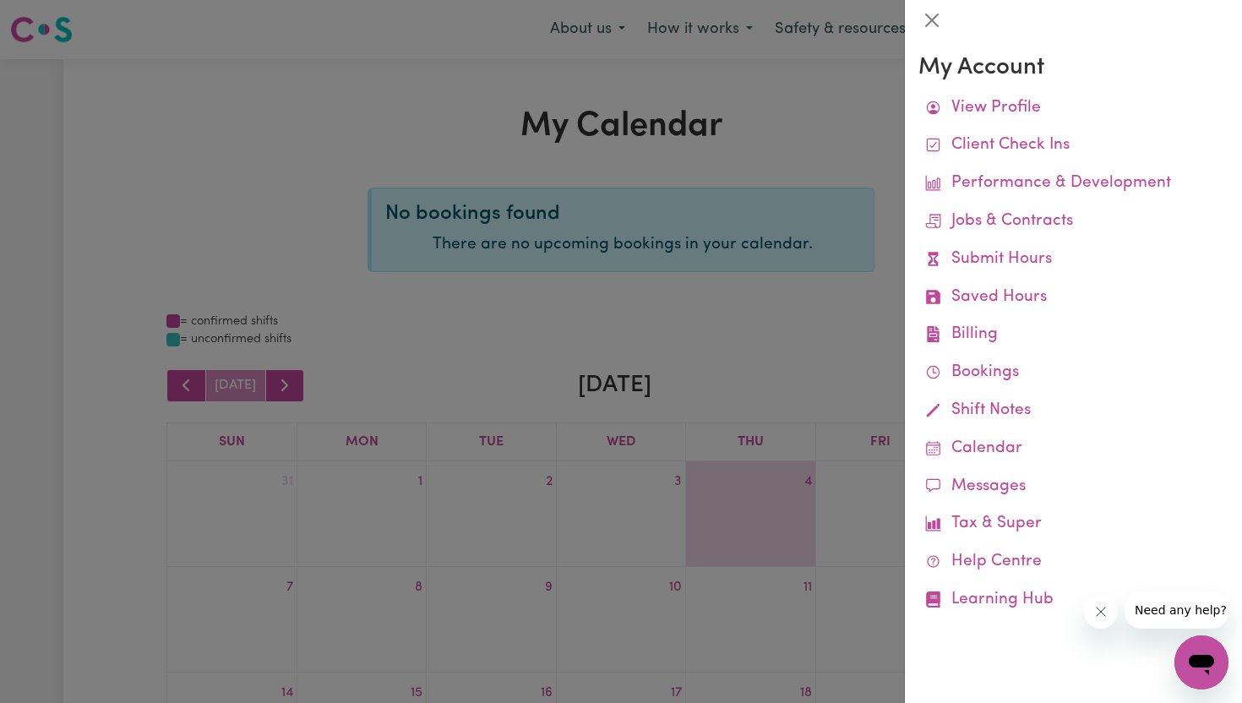
click at [633, 372] on div at bounding box center [621, 351] width 1242 height 703
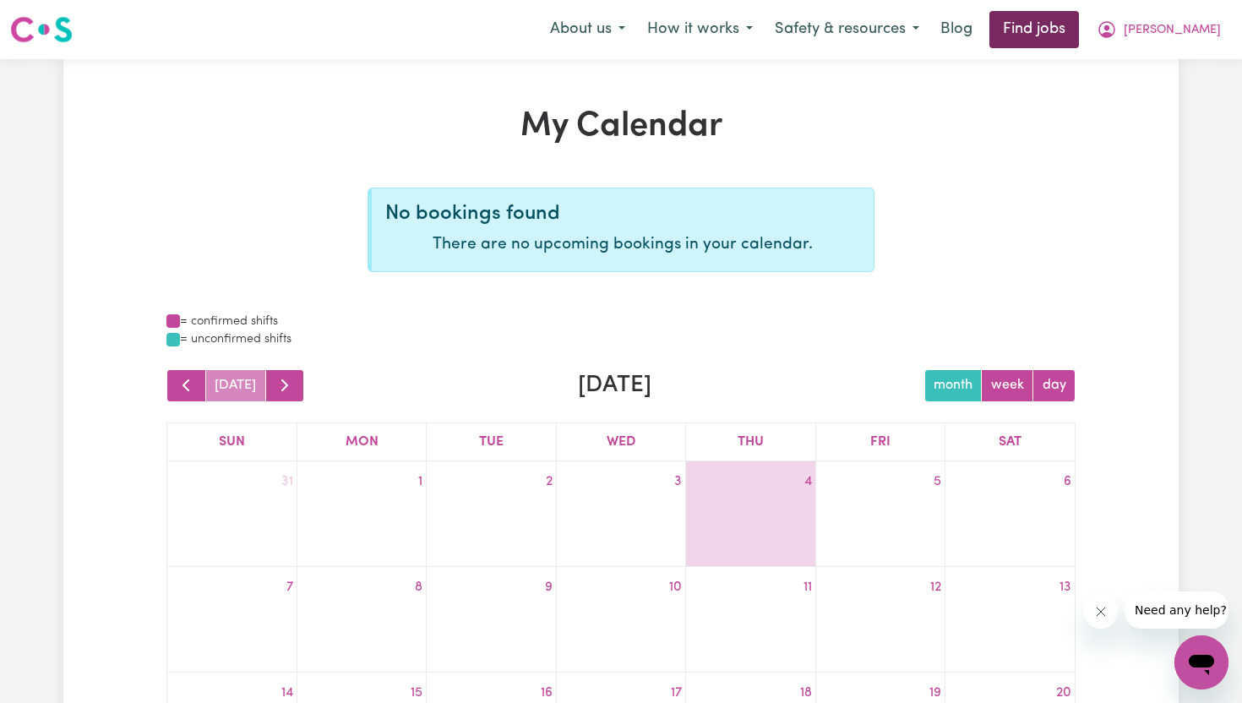
click at [1068, 40] on link "Find jobs" at bounding box center [1034, 29] width 90 height 37
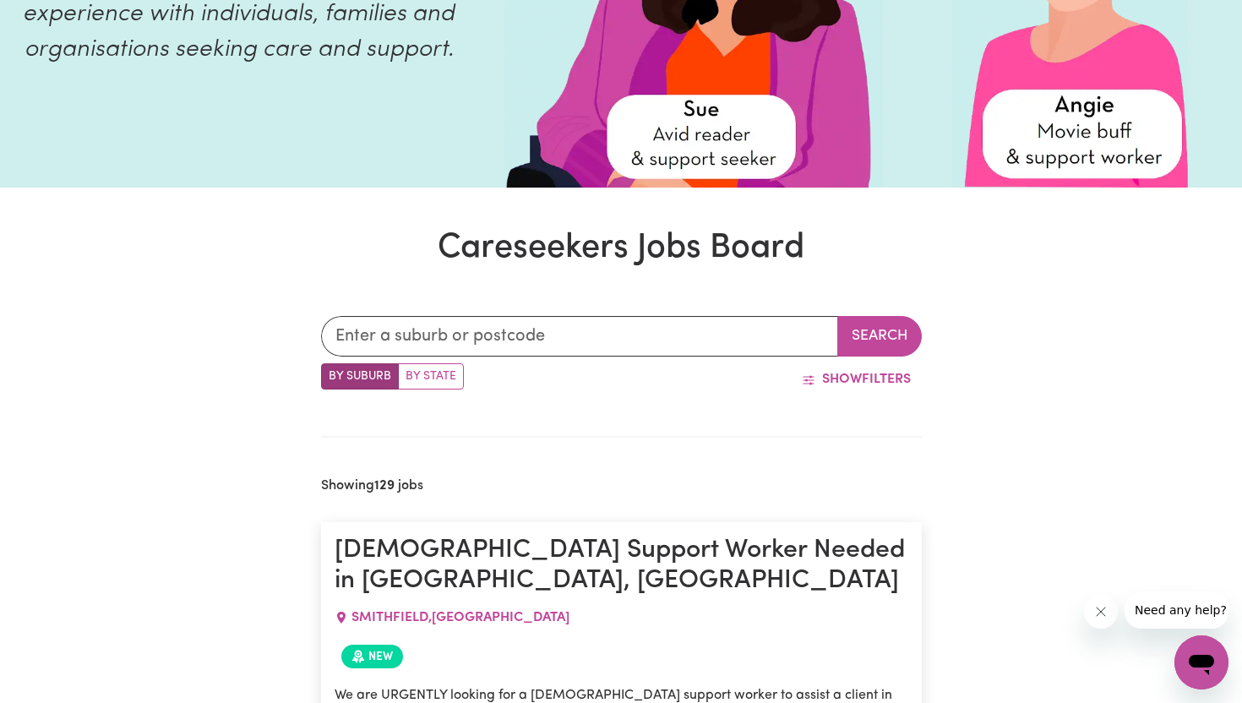
scroll to position [272, 0]
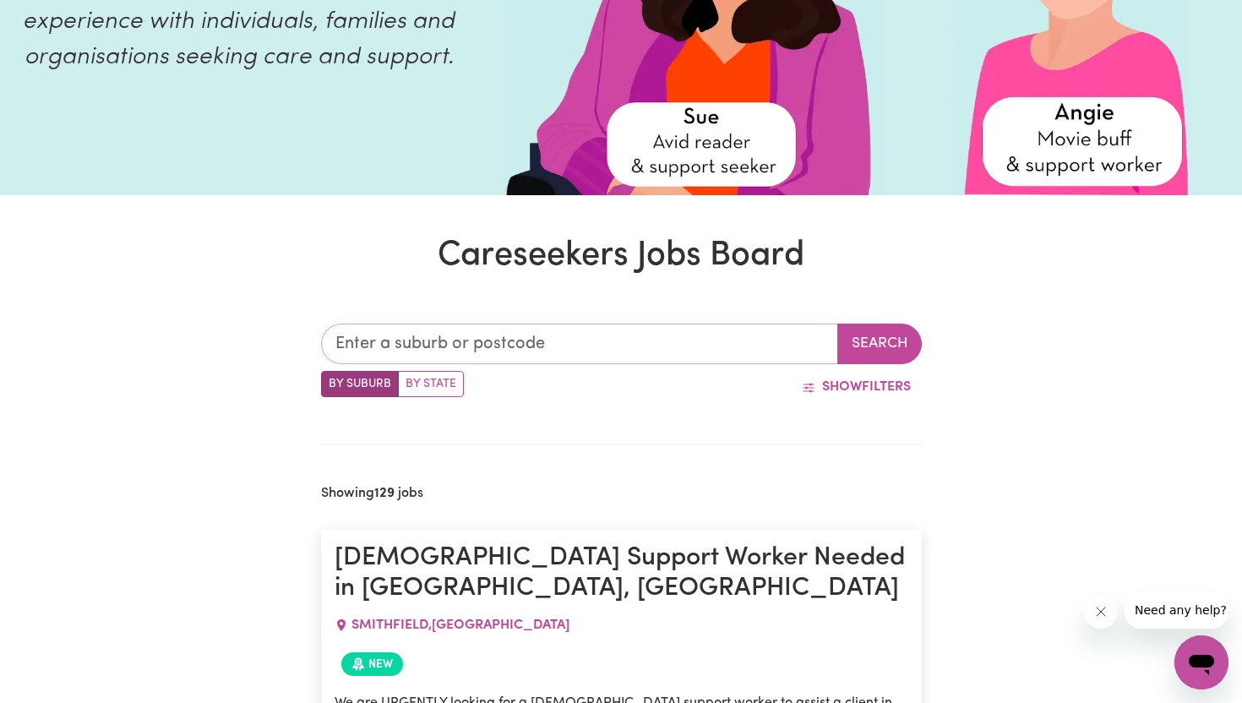
click at [514, 351] on input "text" at bounding box center [579, 343] width 517 height 41
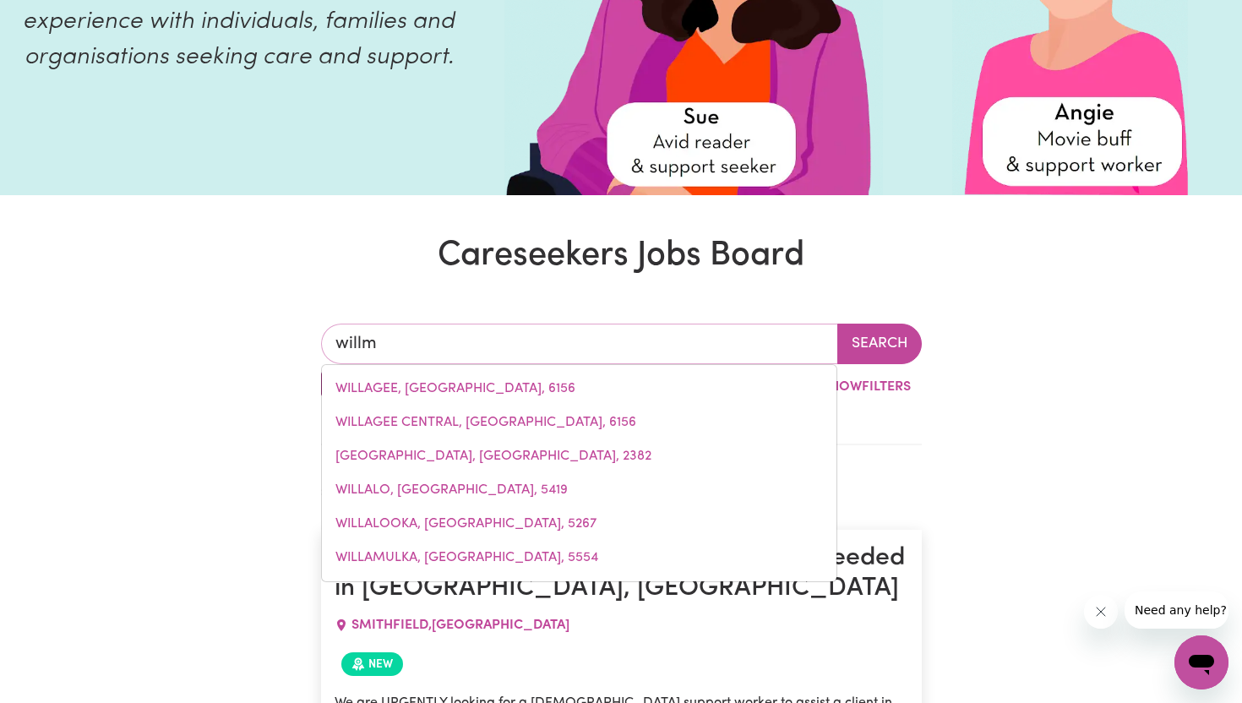
type input "willmo"
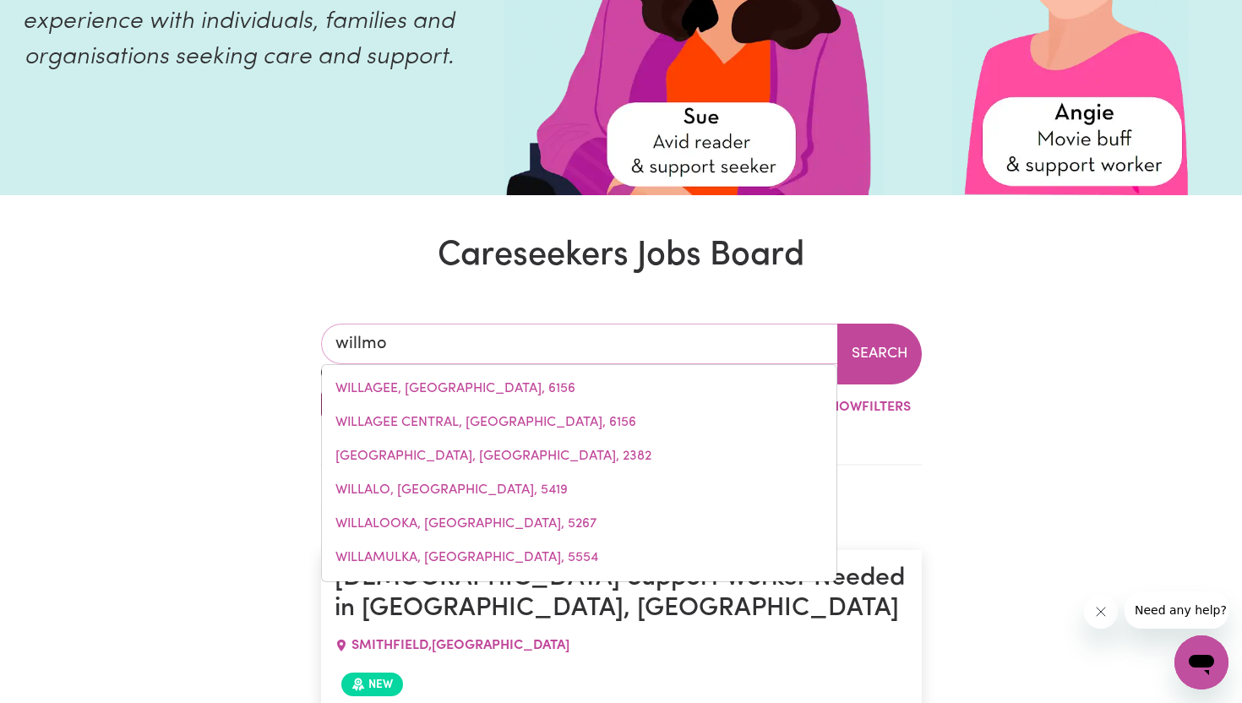
type input "[PERSON_NAME], [GEOGRAPHIC_DATA], 2770"
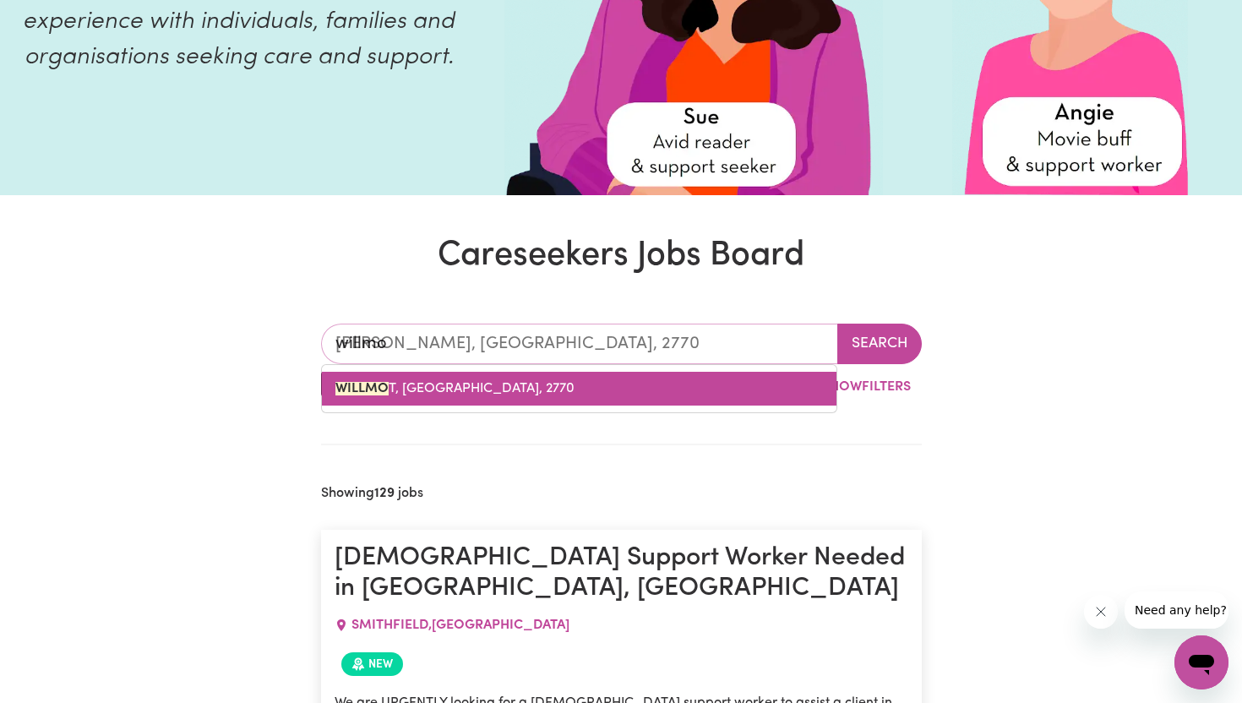
click at [458, 400] on link "WILLMO T, [GEOGRAPHIC_DATA], 2770" at bounding box center [579, 389] width 514 height 34
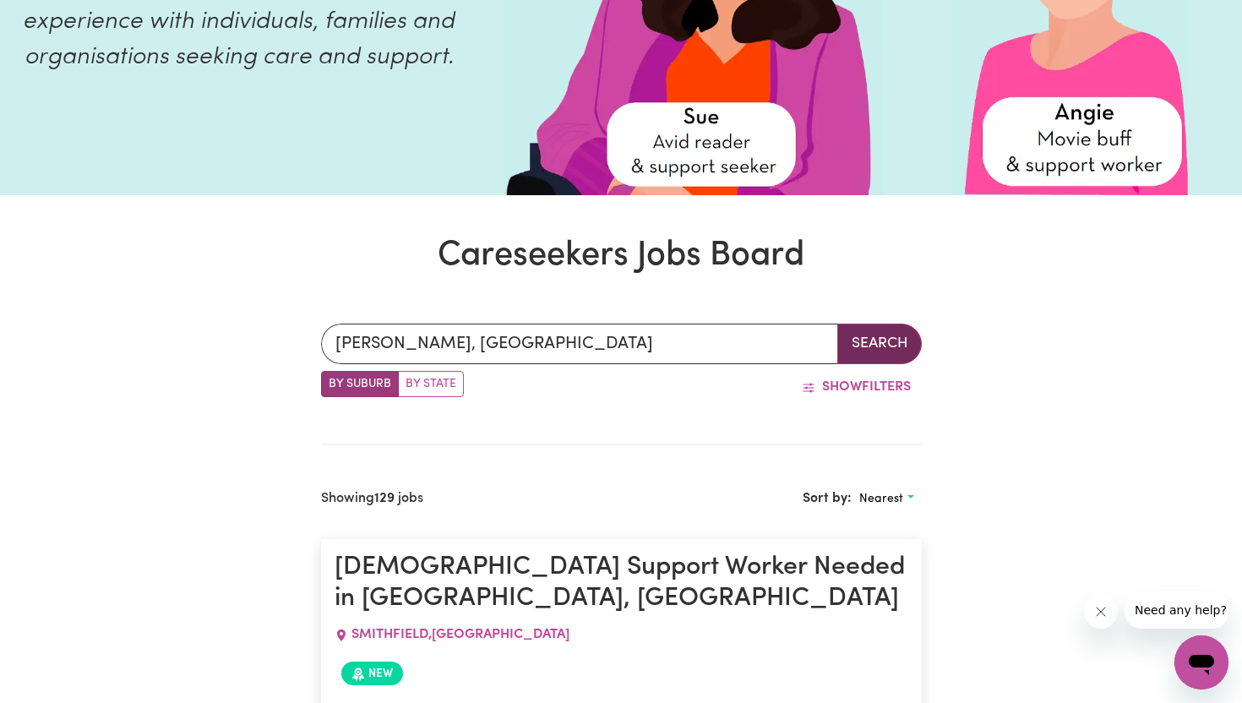
click at [889, 351] on button "Search" at bounding box center [879, 343] width 84 height 41
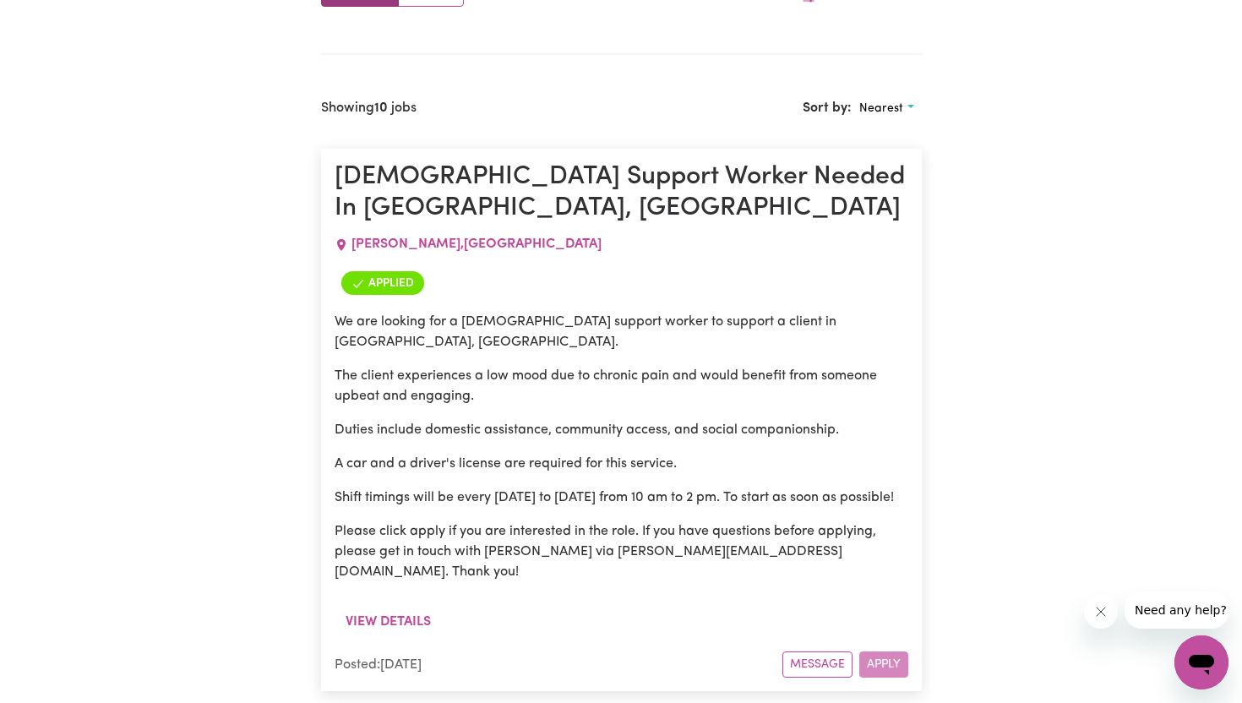
scroll to position [666, 0]
